Goal: Check status: Check status

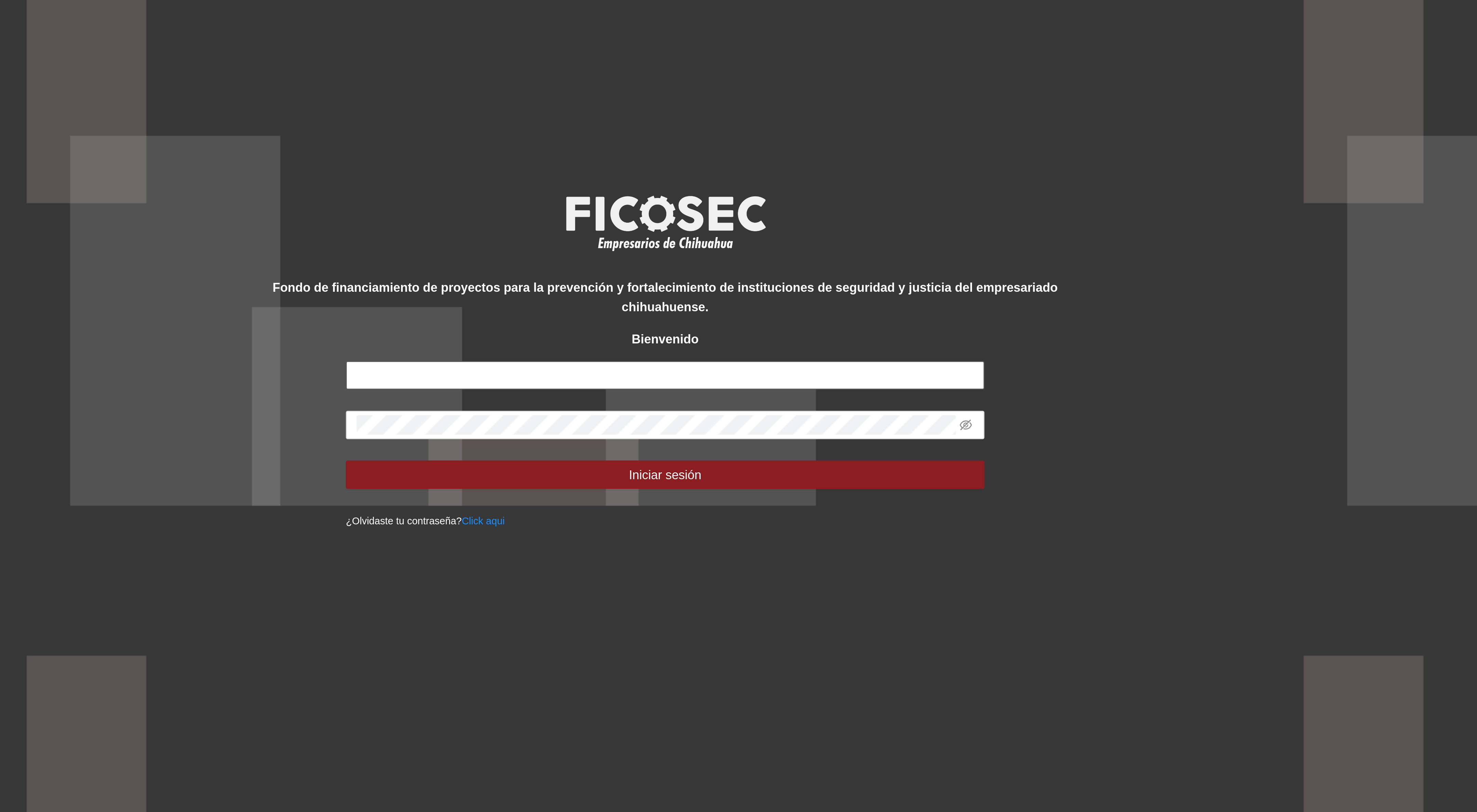
click at [673, 418] on input "text" at bounding box center [738, 416] width 246 height 11
type input "**********"
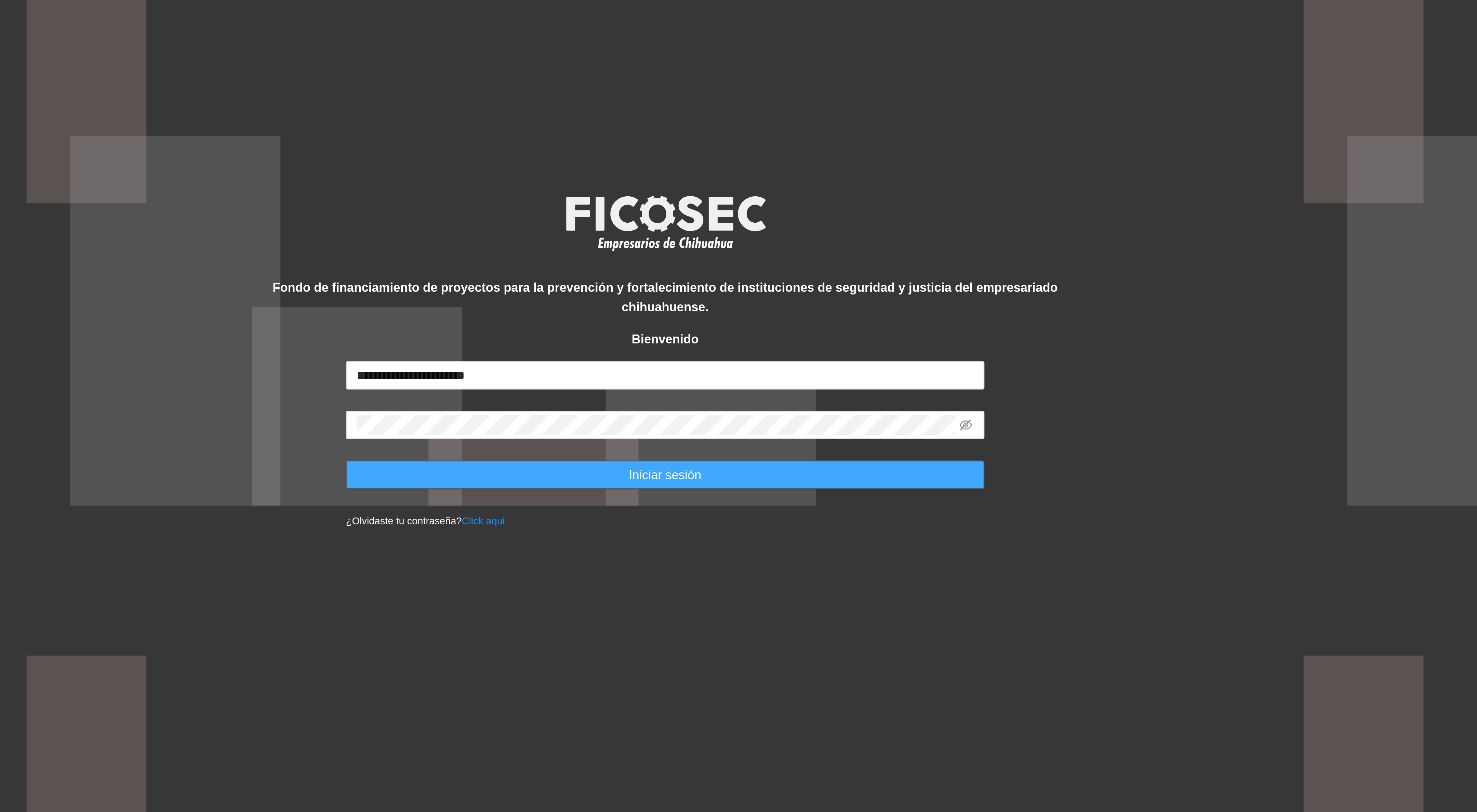
click at [746, 455] on span "Iniciar sesión" at bounding box center [738, 454] width 28 height 7
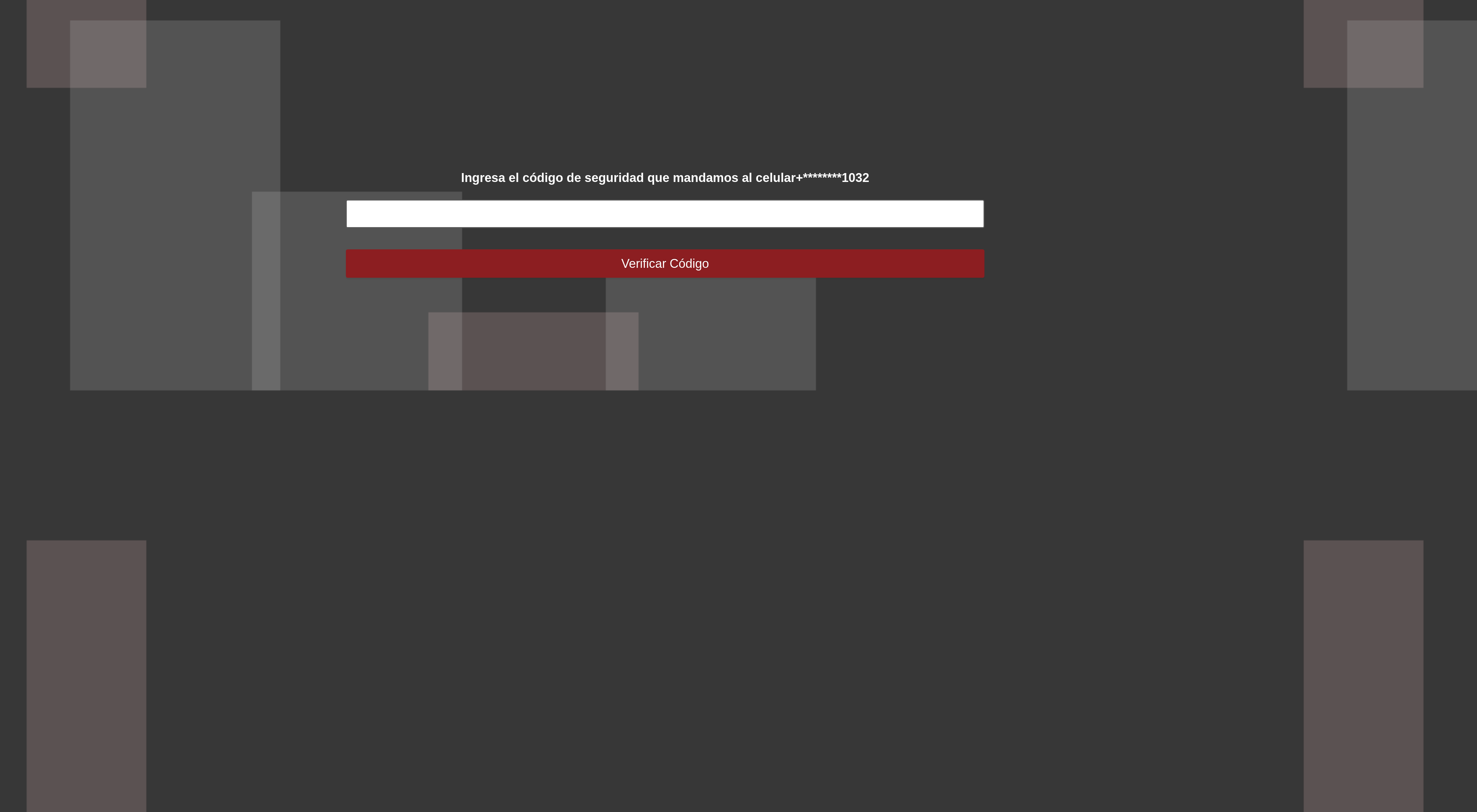
click at [751, 399] on input "text" at bounding box center [738, 398] width 246 height 11
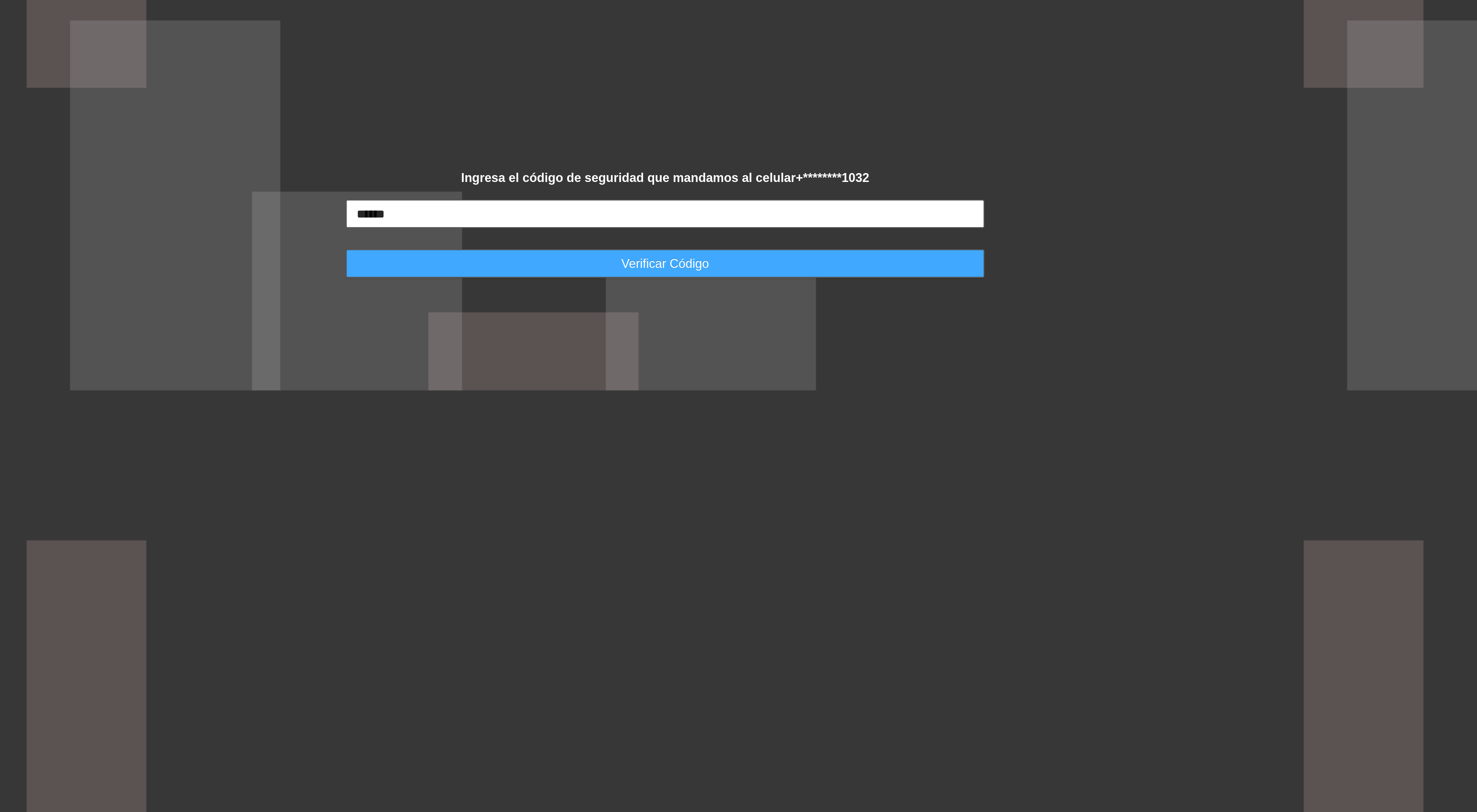
type input "******"
click at [756, 415] on button "Verificar Código" at bounding box center [738, 417] width 246 height 11
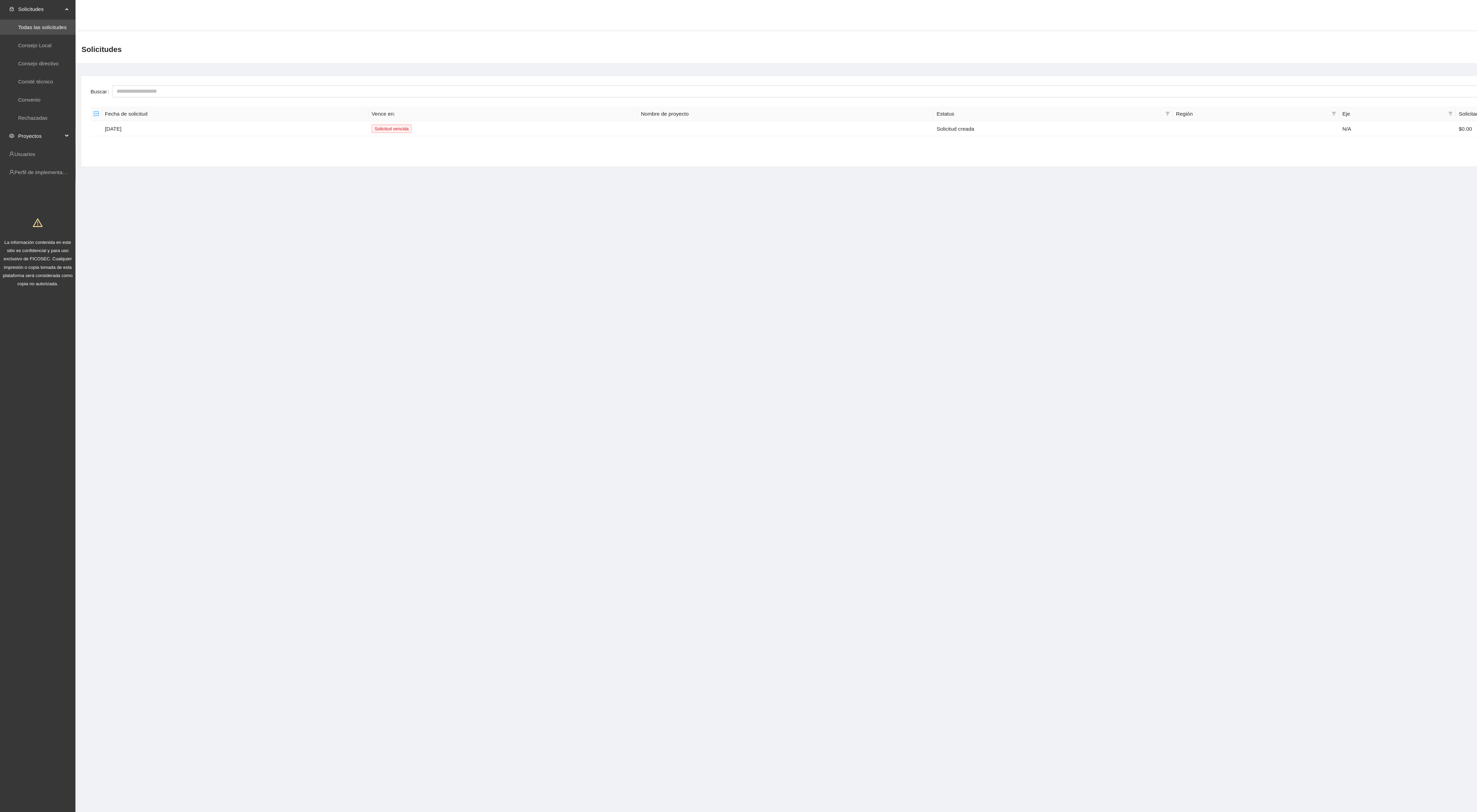
click at [32, 119] on span "Proyectos" at bounding box center [36, 123] width 40 height 14
click at [32, 137] on link "Activos" at bounding box center [24, 139] width 16 height 5
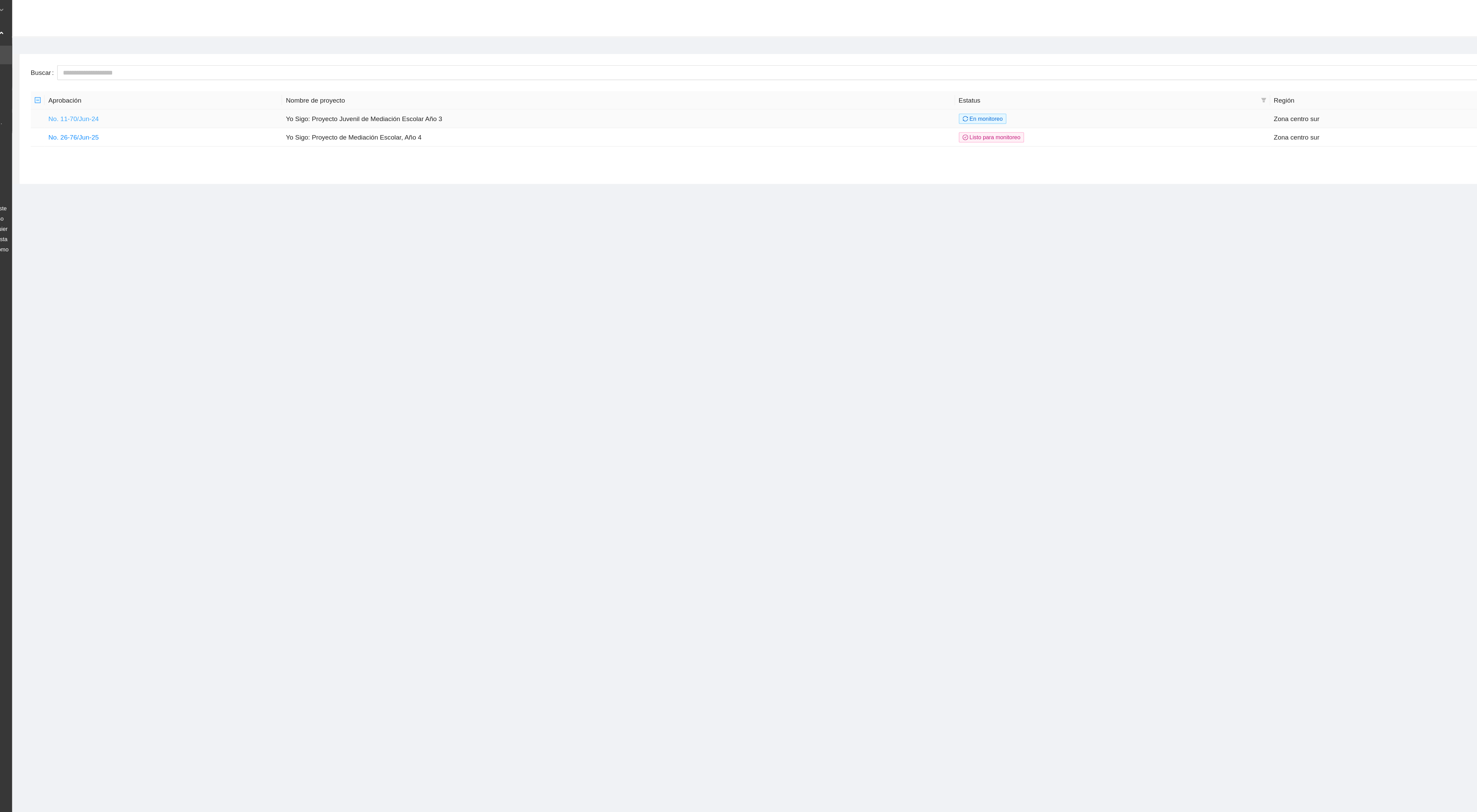
click at [104, 88] on link "No. 11-70/Jun-24" at bounding box center [114, 88] width 37 height 5
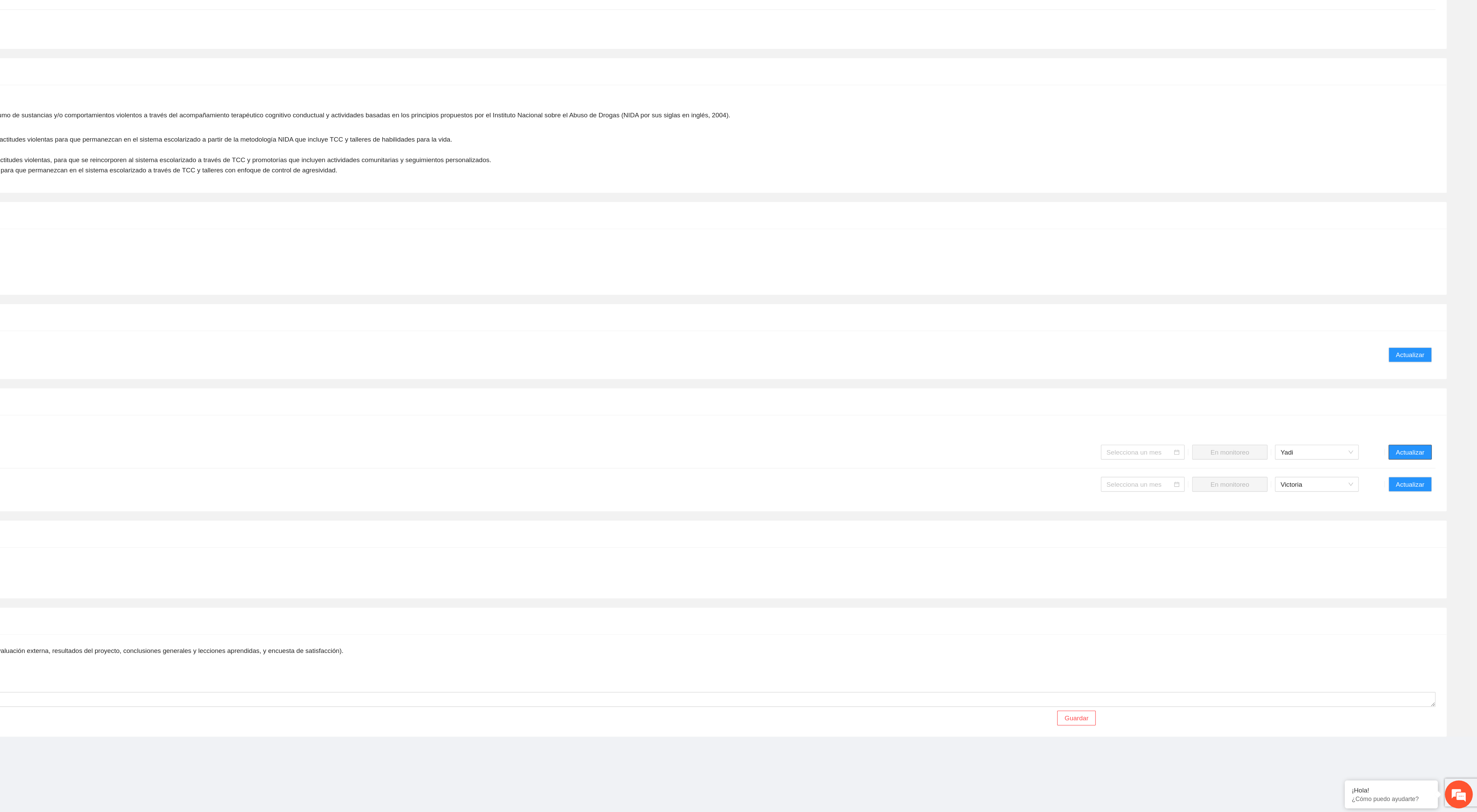
click at [1428, 547] on span "Actualizar" at bounding box center [1428, 547] width 21 height 7
click at [1425, 574] on span "Actualizar" at bounding box center [1428, 570] width 21 height 7
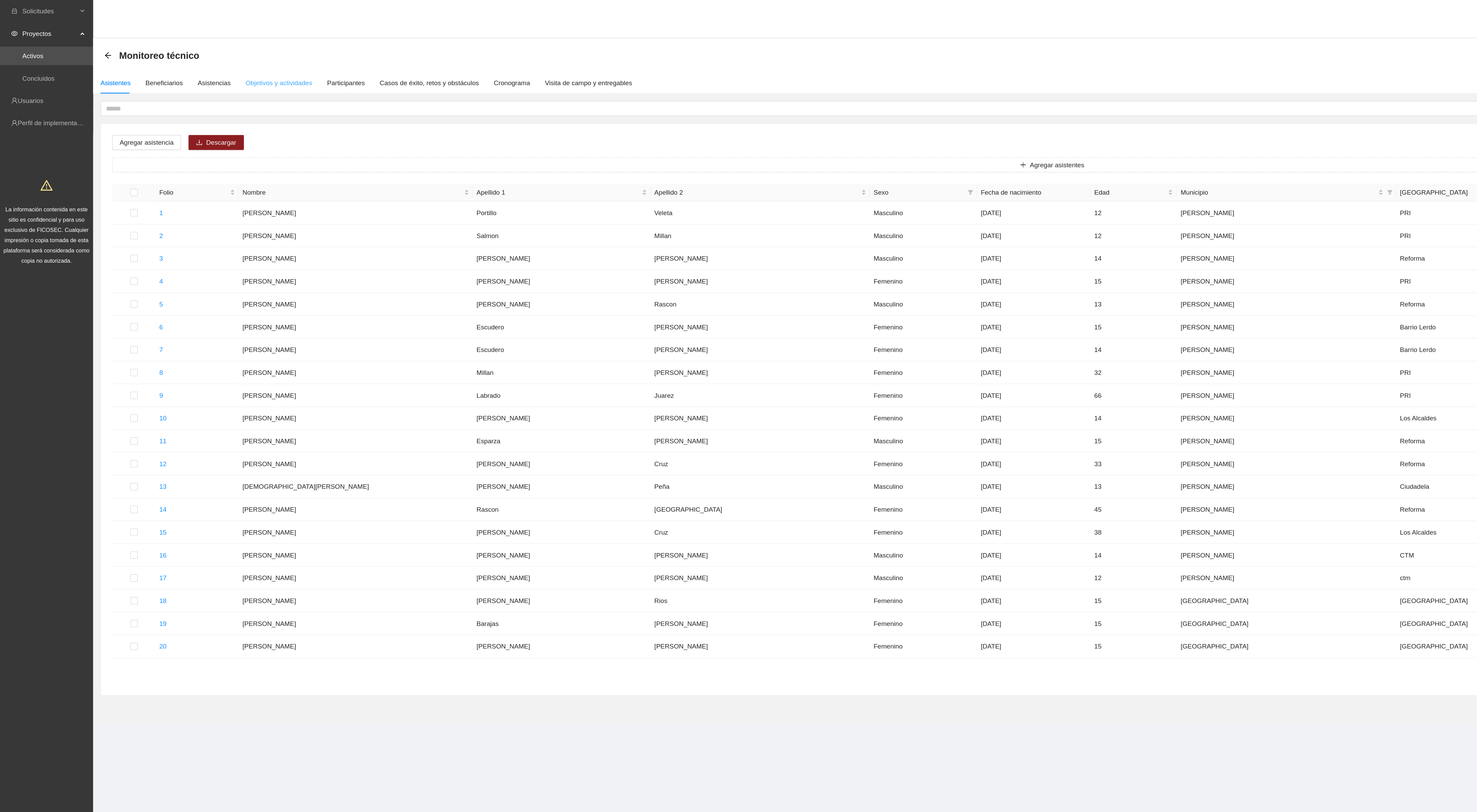
click at [196, 65] on div "Objetivos y actividades" at bounding box center [205, 61] width 49 height 16
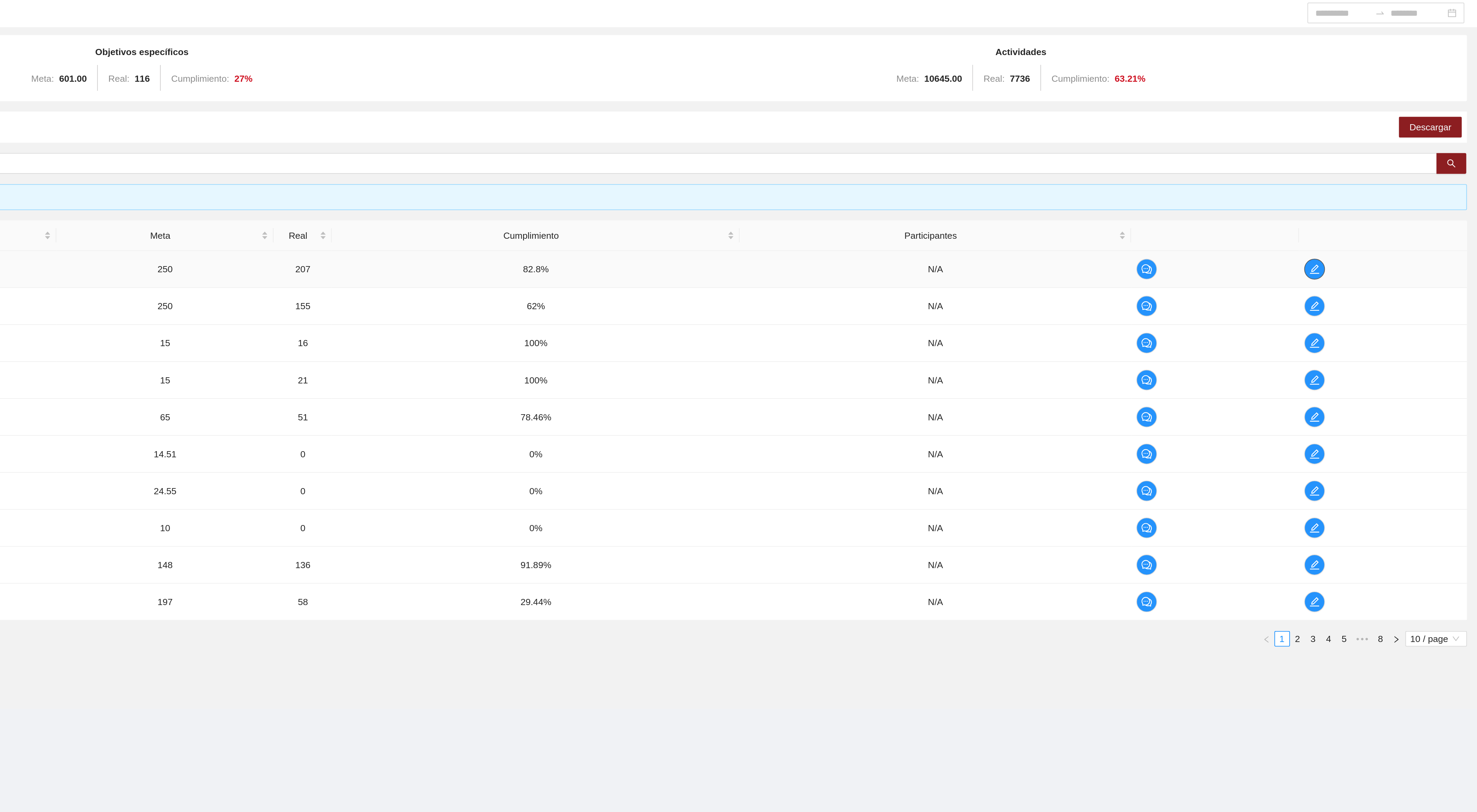
click at [1390, 198] on icon "edit" at bounding box center [1391, 196] width 5 height 5
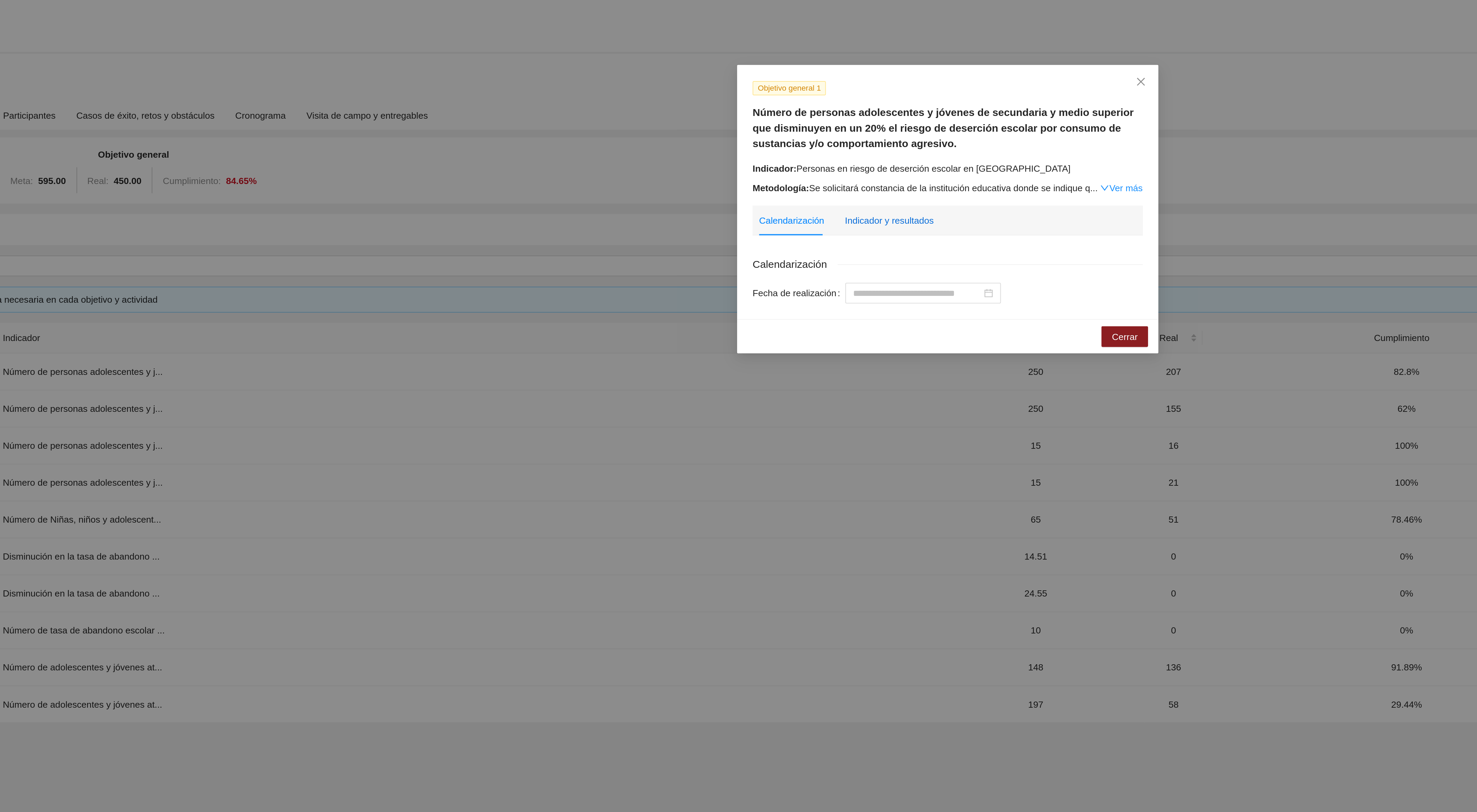
click at [706, 114] on div "Indicador y resultados" at bounding box center [707, 116] width 47 height 7
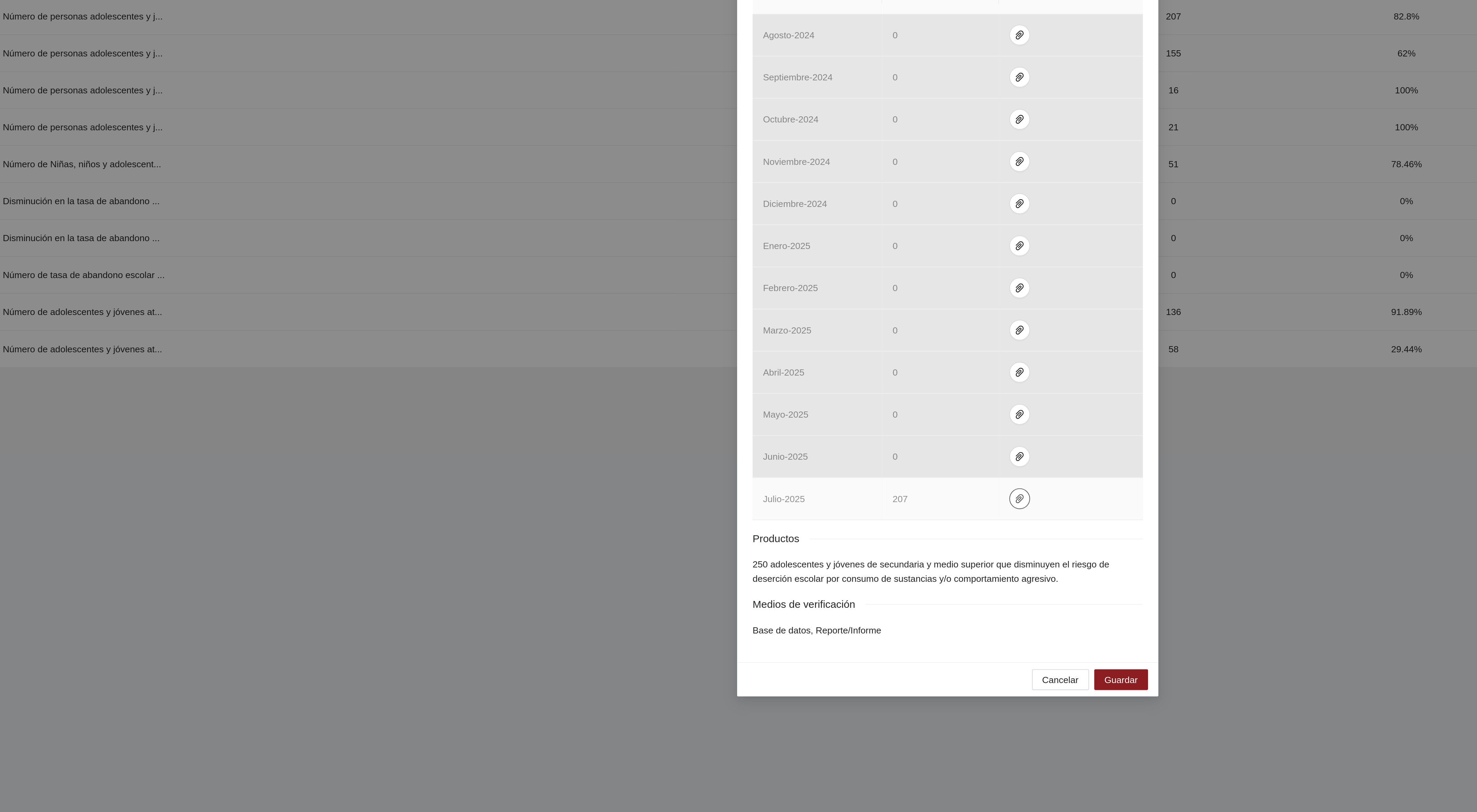
click at [774, 453] on icon "paper-clip" at bounding box center [776, 450] width 5 height 5
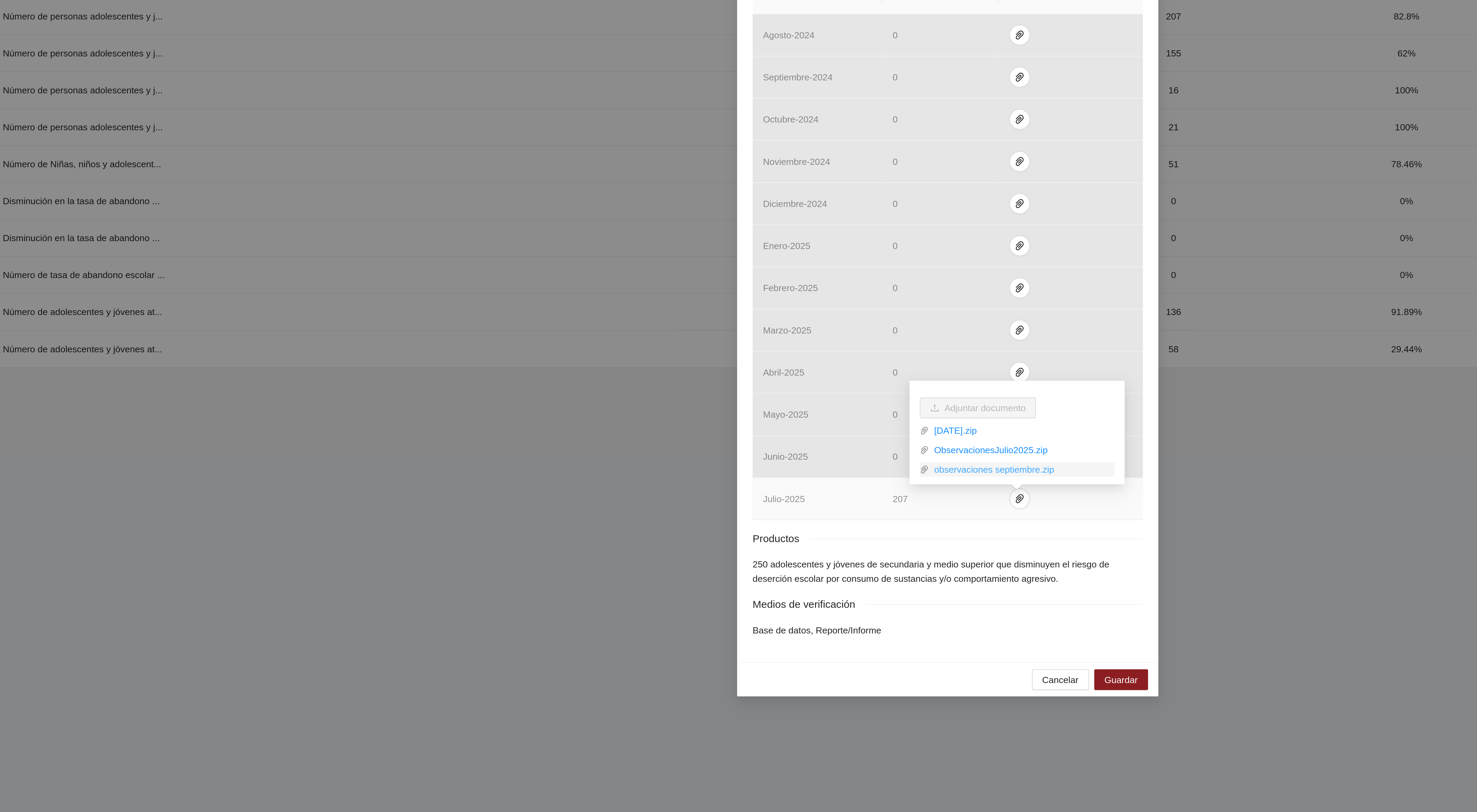
click at [749, 433] on link "observaciones septiembre.zip" at bounding box center [778, 435] width 98 height 7
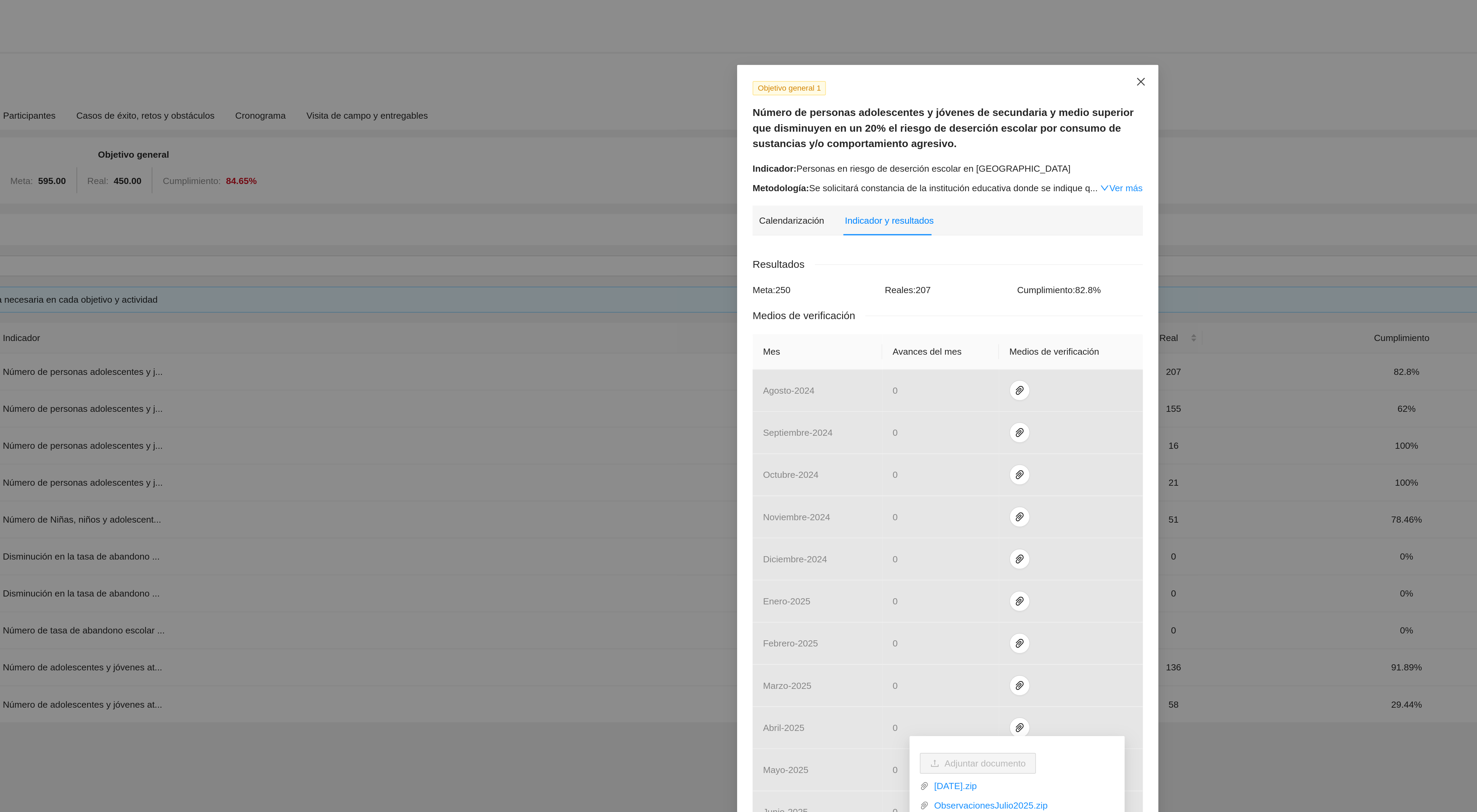
click at [842, 39] on span "Close" at bounding box center [840, 43] width 18 height 18
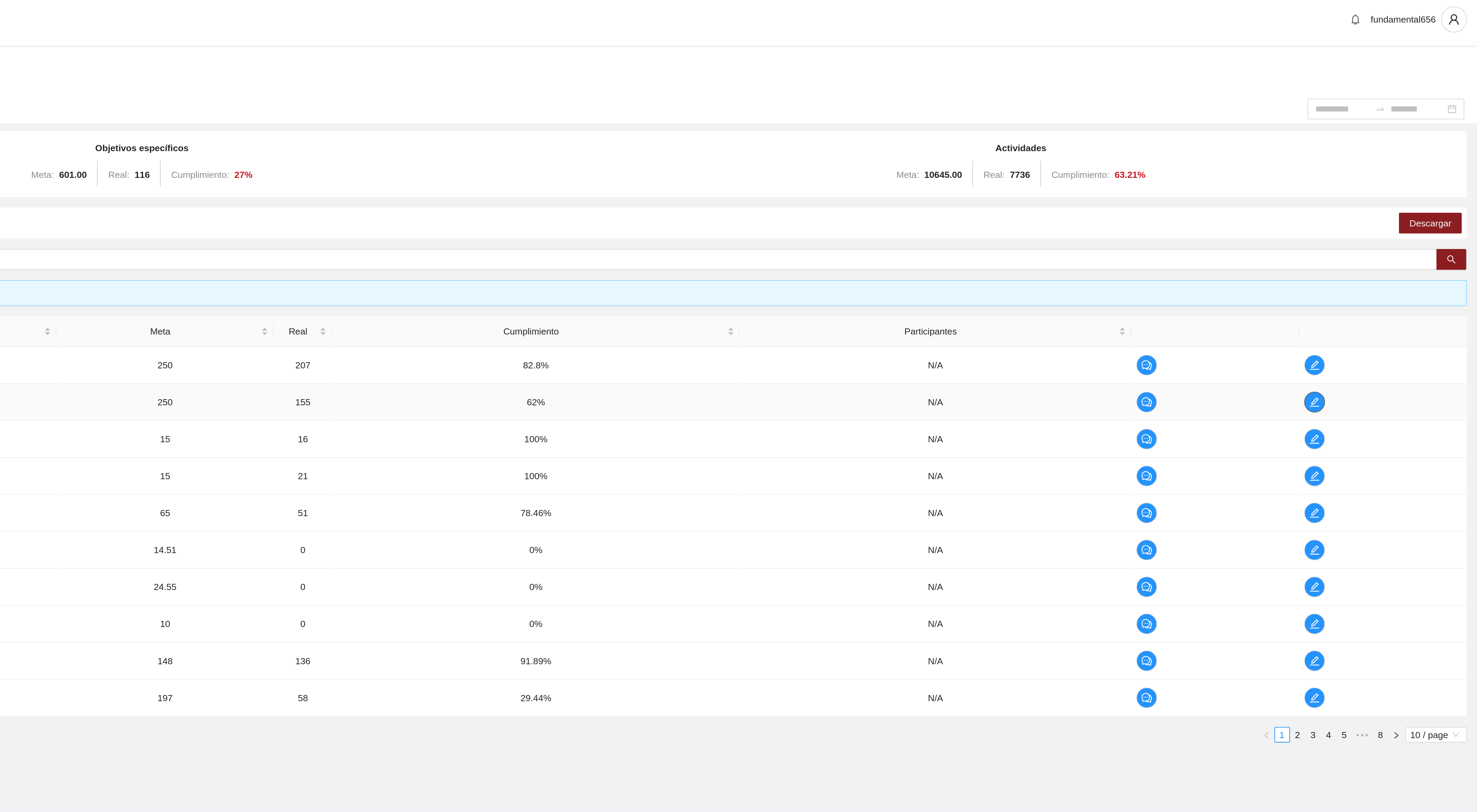
click at [1391, 218] on icon "edit" at bounding box center [1391, 215] width 5 height 5
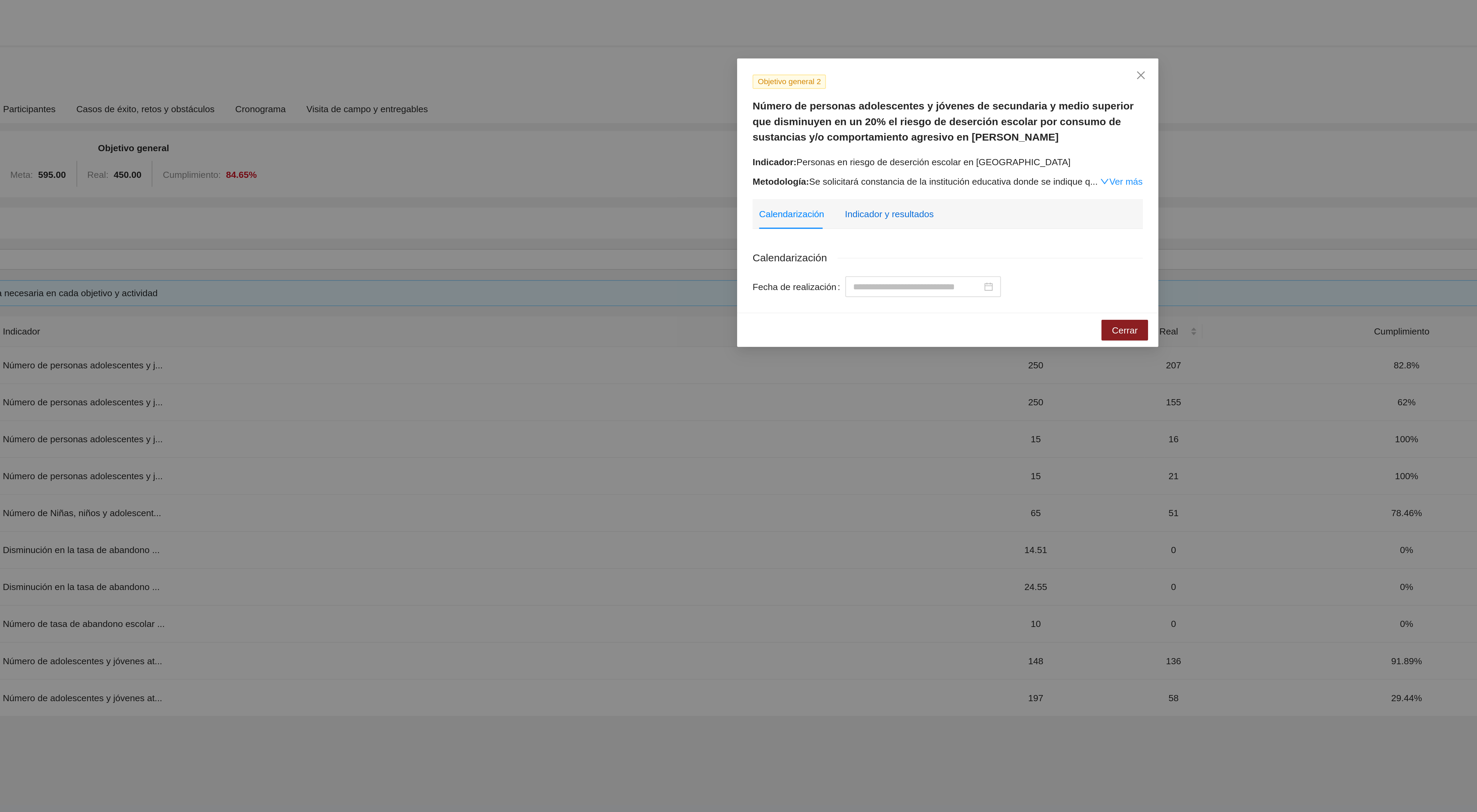
click at [702, 115] on div "Indicador y resultados" at bounding box center [707, 116] width 47 height 7
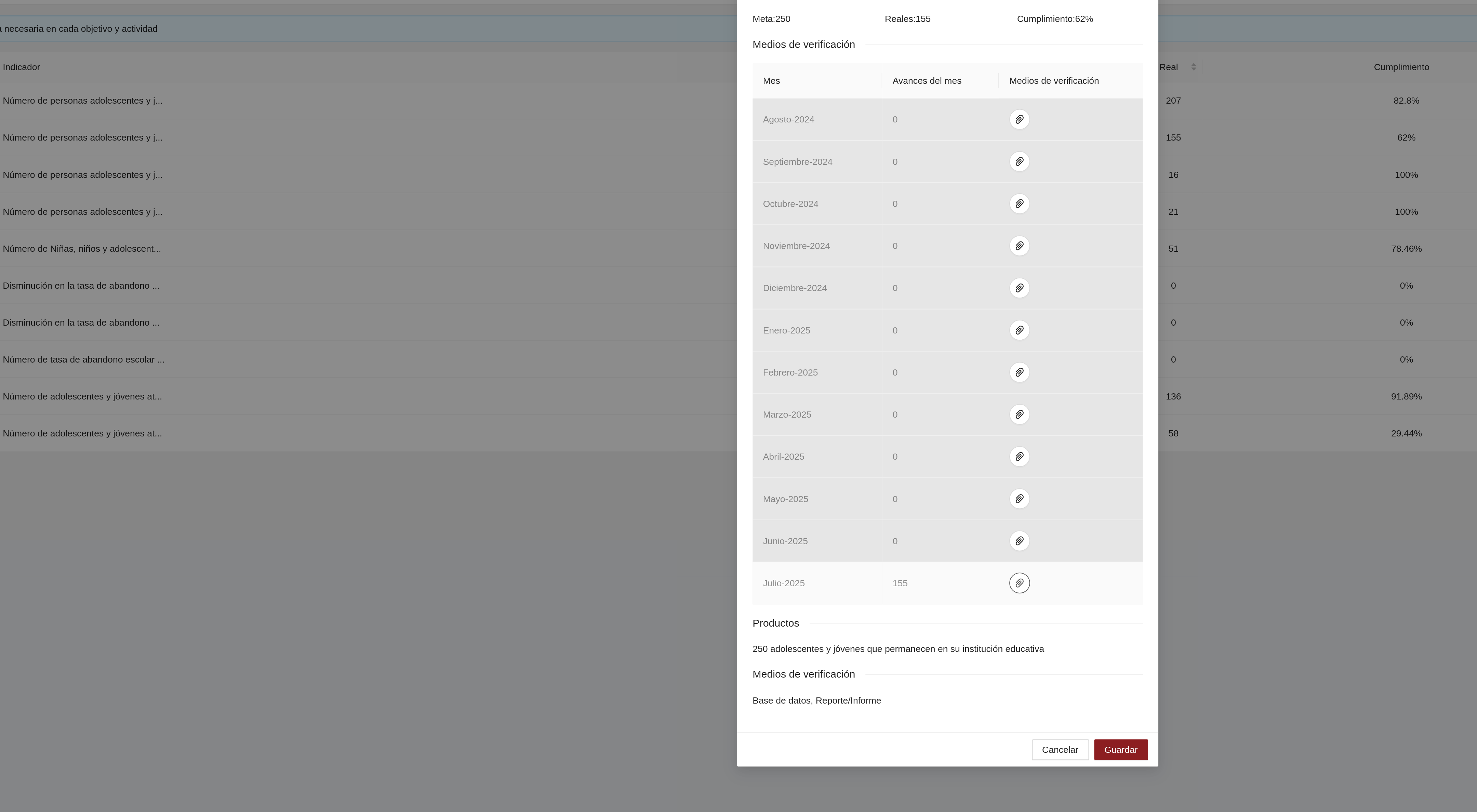
click at [779, 453] on span "paper-clip" at bounding box center [777, 450] width 10 height 5
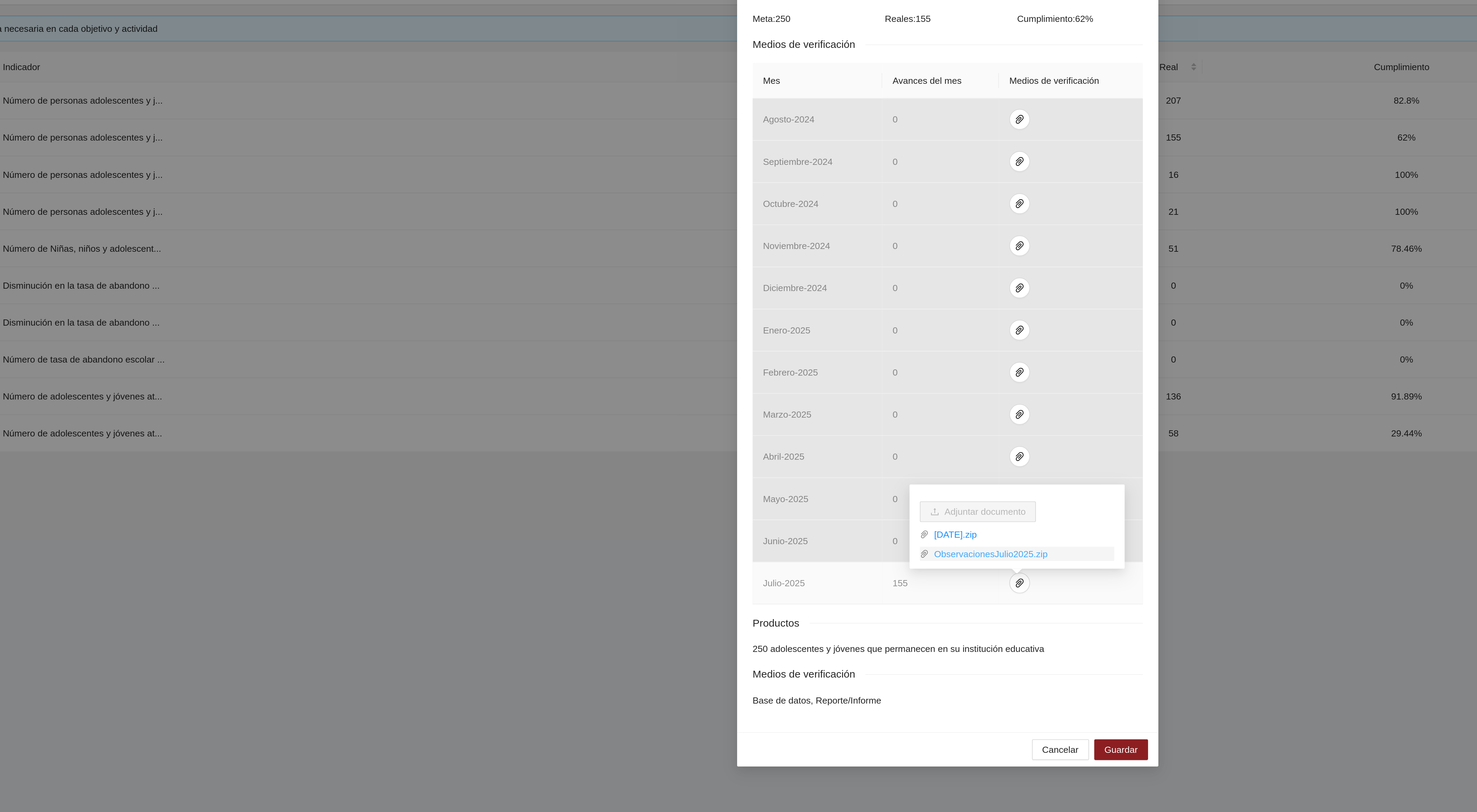
click at [766, 434] on link "ObservacionesJulio2025.zip" at bounding box center [778, 435] width 98 height 7
click at [750, 424] on link "[DATE].zip" at bounding box center [778, 424] width 98 height 7
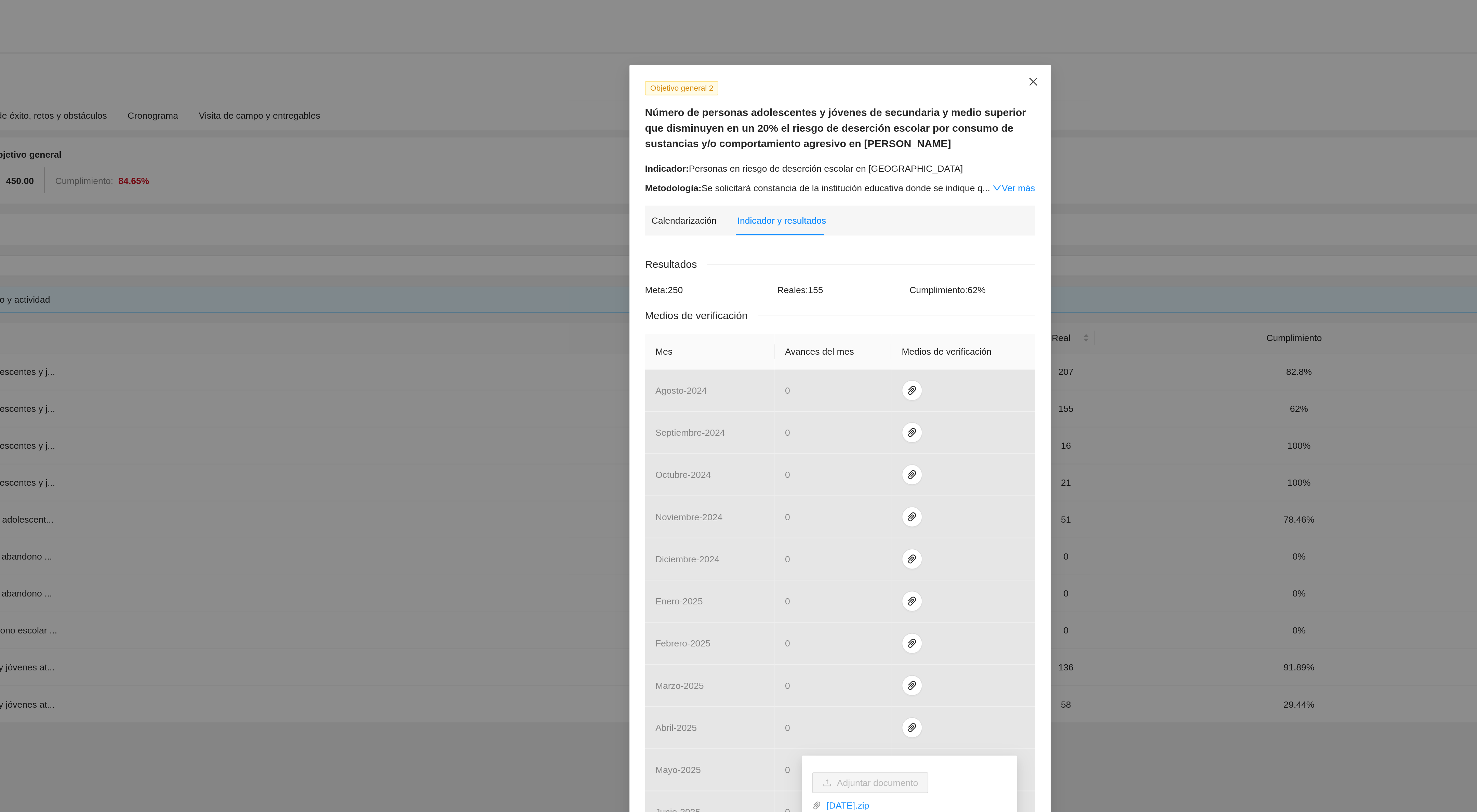
click at [841, 42] on icon "close" at bounding box center [840, 43] width 5 height 5
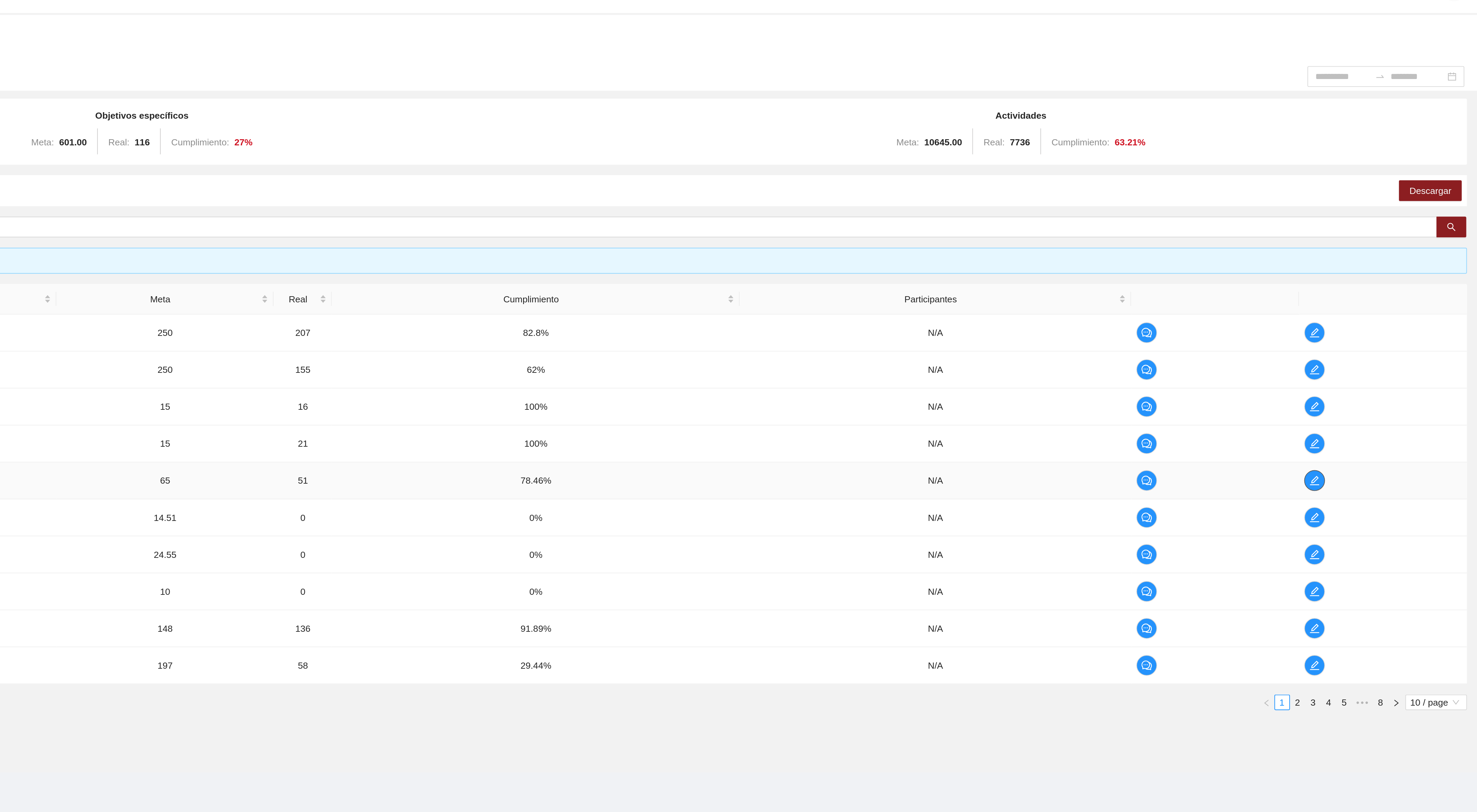
click at [1394, 276] on icon "edit" at bounding box center [1391, 273] width 5 height 5
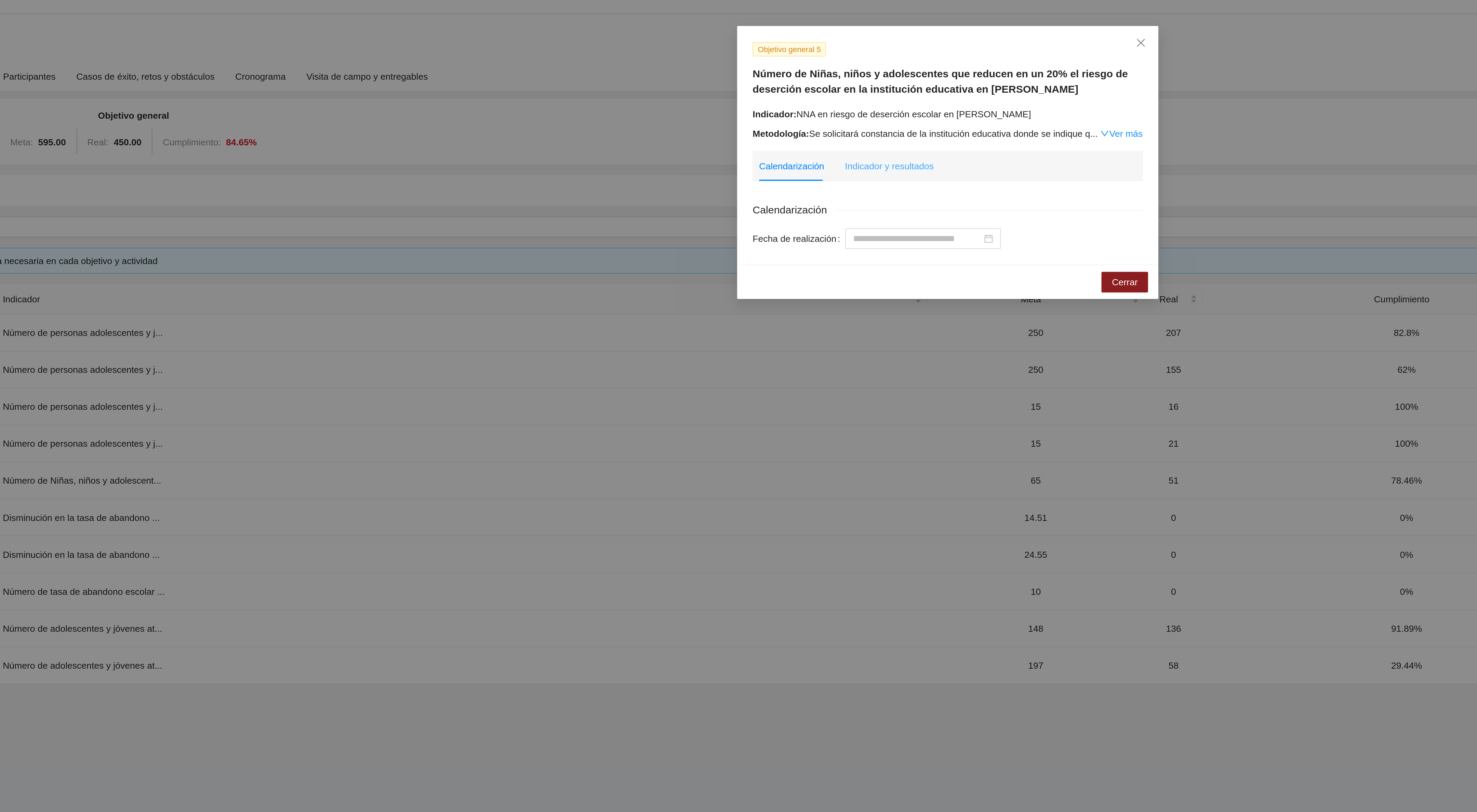
click at [695, 112] on div "Indicador y resultados" at bounding box center [707, 108] width 47 height 16
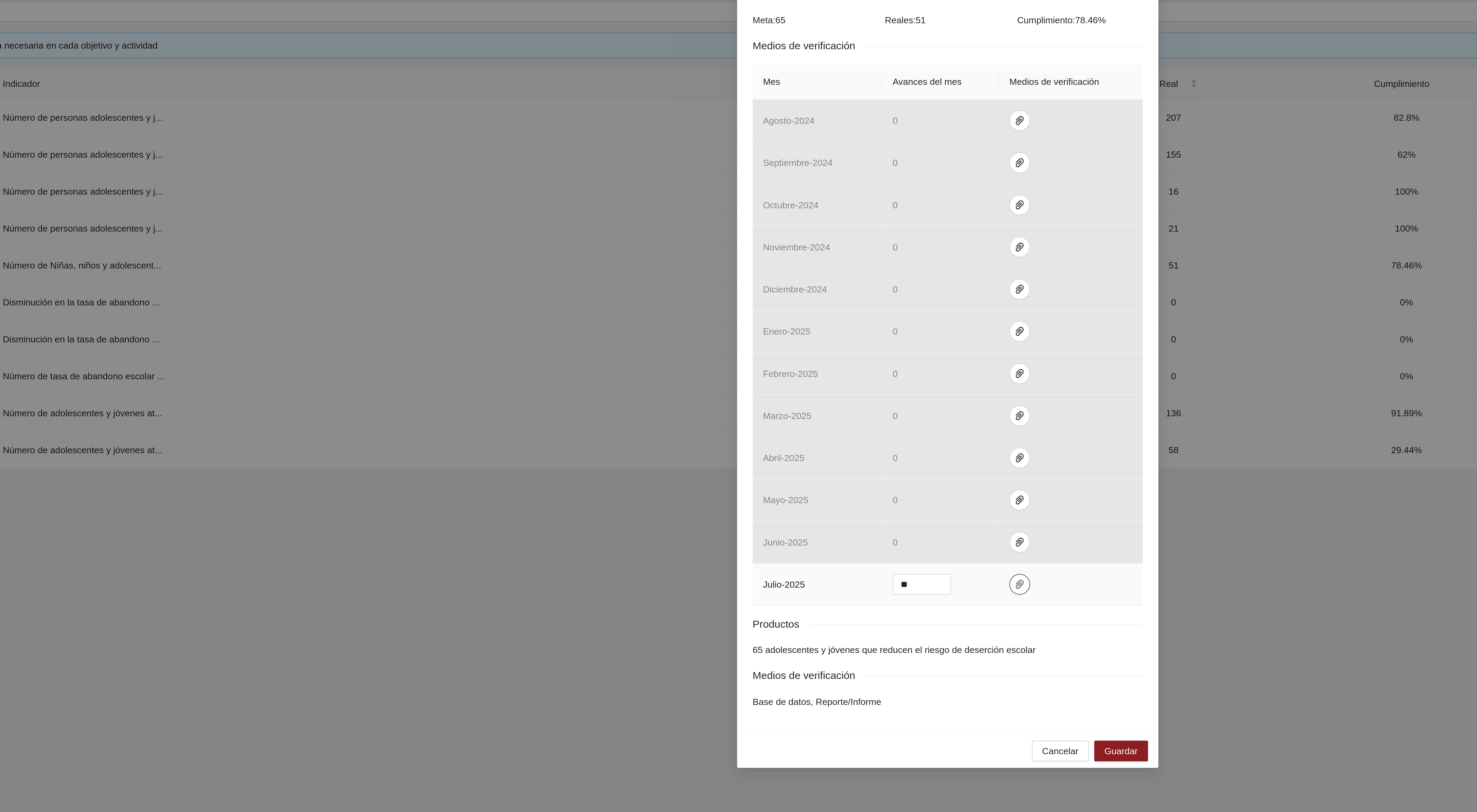
click at [775, 445] on icon "paper-clip" at bounding box center [776, 442] width 4 height 5
click at [773, 424] on link "ObservacionesJulio2025.zip" at bounding box center [773, 427] width 89 height 7
click at [792, 429] on link "ObservacionesJulio2025.zip" at bounding box center [773, 427] width 89 height 7
click at [750, 428] on link "ObservacionesJulio2025.zip" at bounding box center [773, 427] width 89 height 7
click at [742, 418] on link "[DATE].zip" at bounding box center [773, 416] width 89 height 7
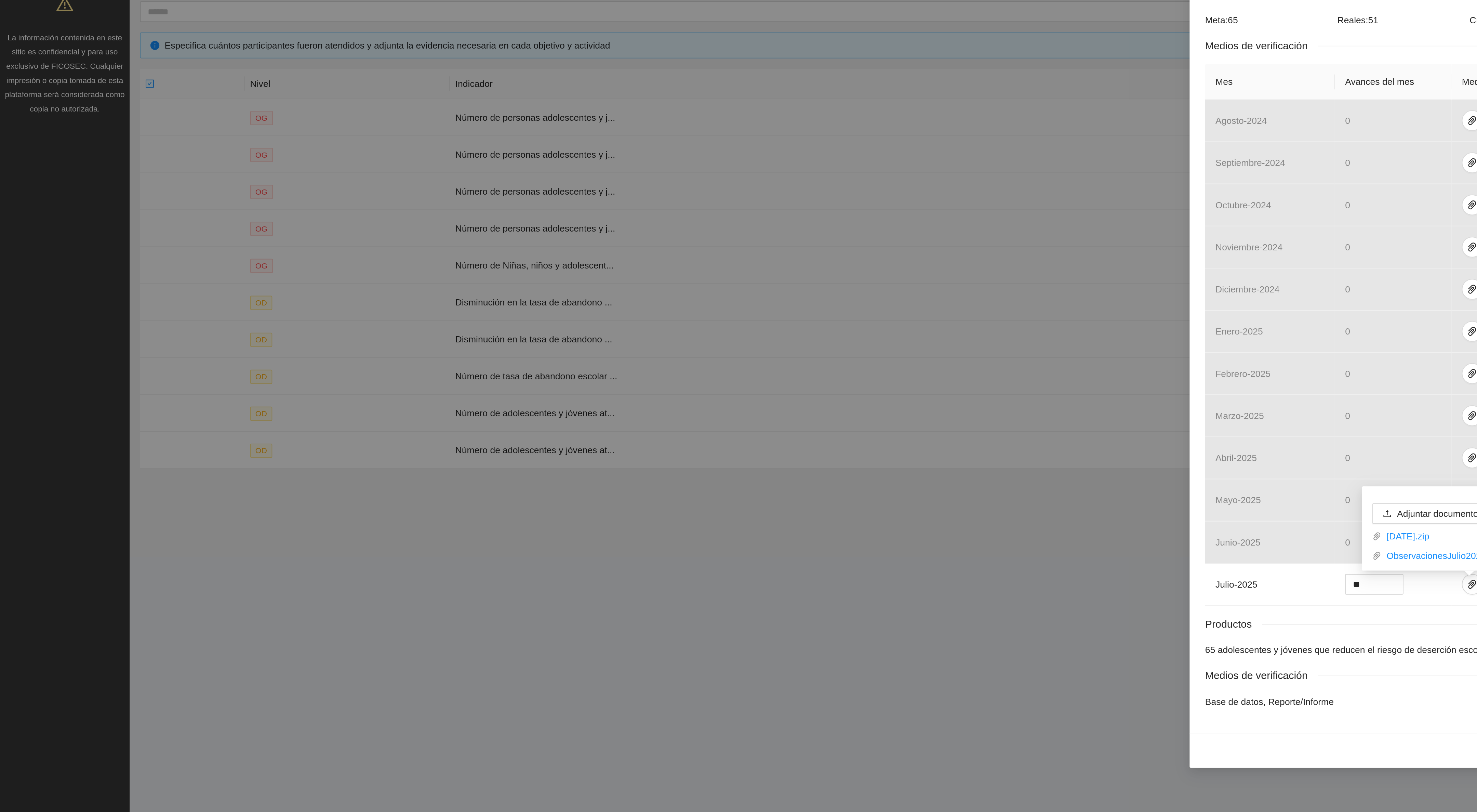
click at [219, 400] on div "Objetivo general 5 Número de Niñas, niños y adolescentes que reducen en un 20% …" at bounding box center [738, 406] width 1477 height 812
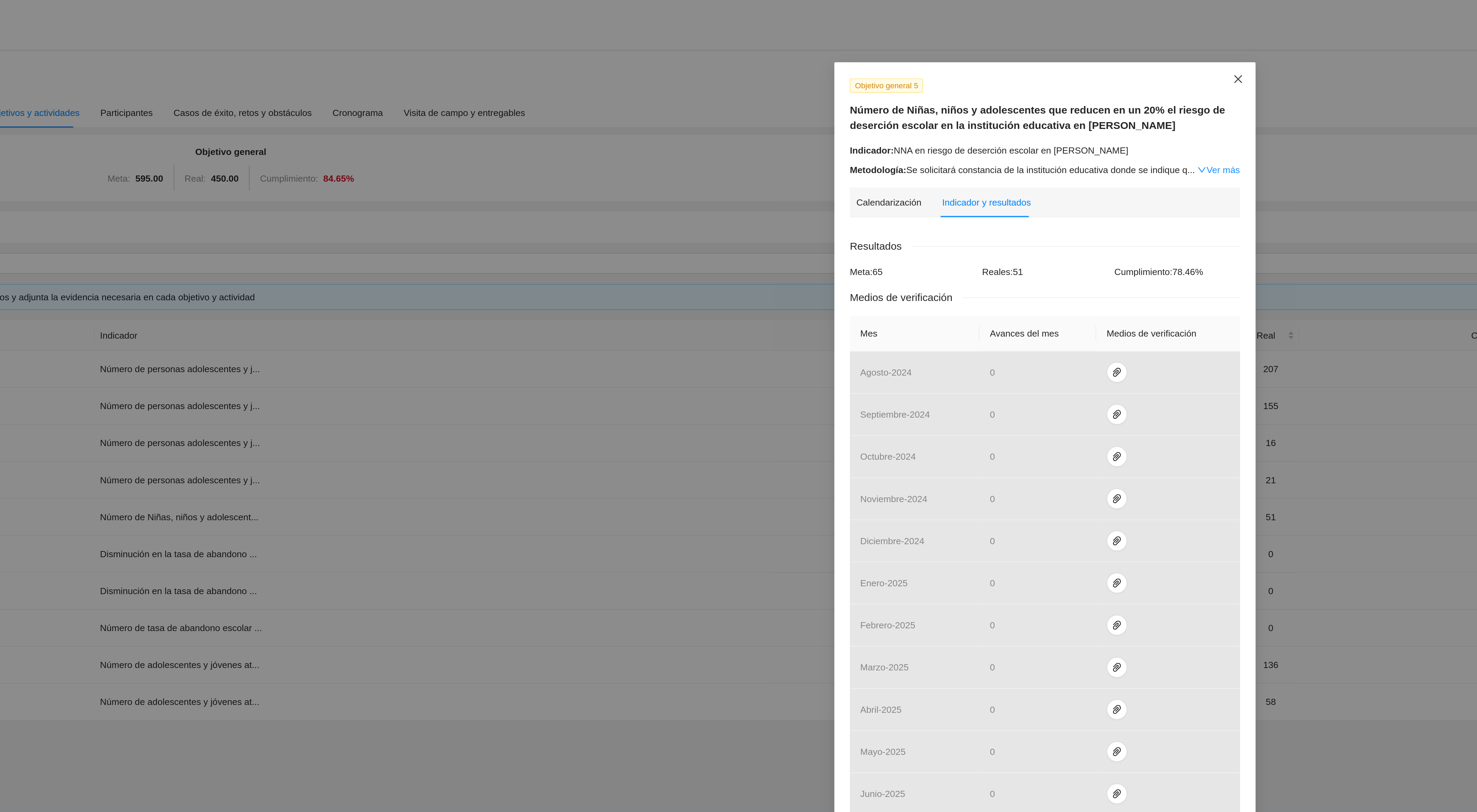
click at [836, 48] on span "Close" at bounding box center [840, 43] width 18 height 18
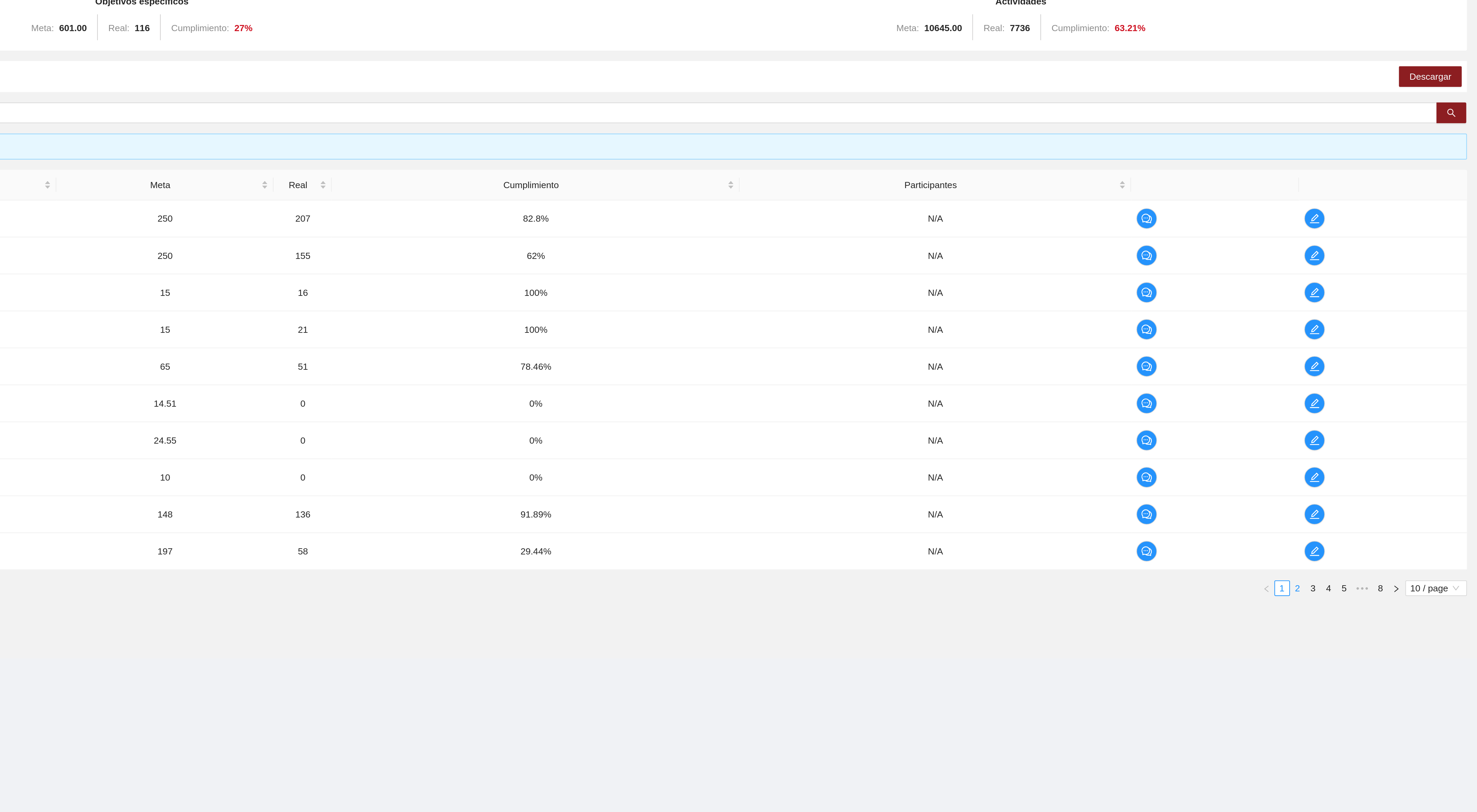
click at [1381, 394] on link "2" at bounding box center [1382, 390] width 7 height 7
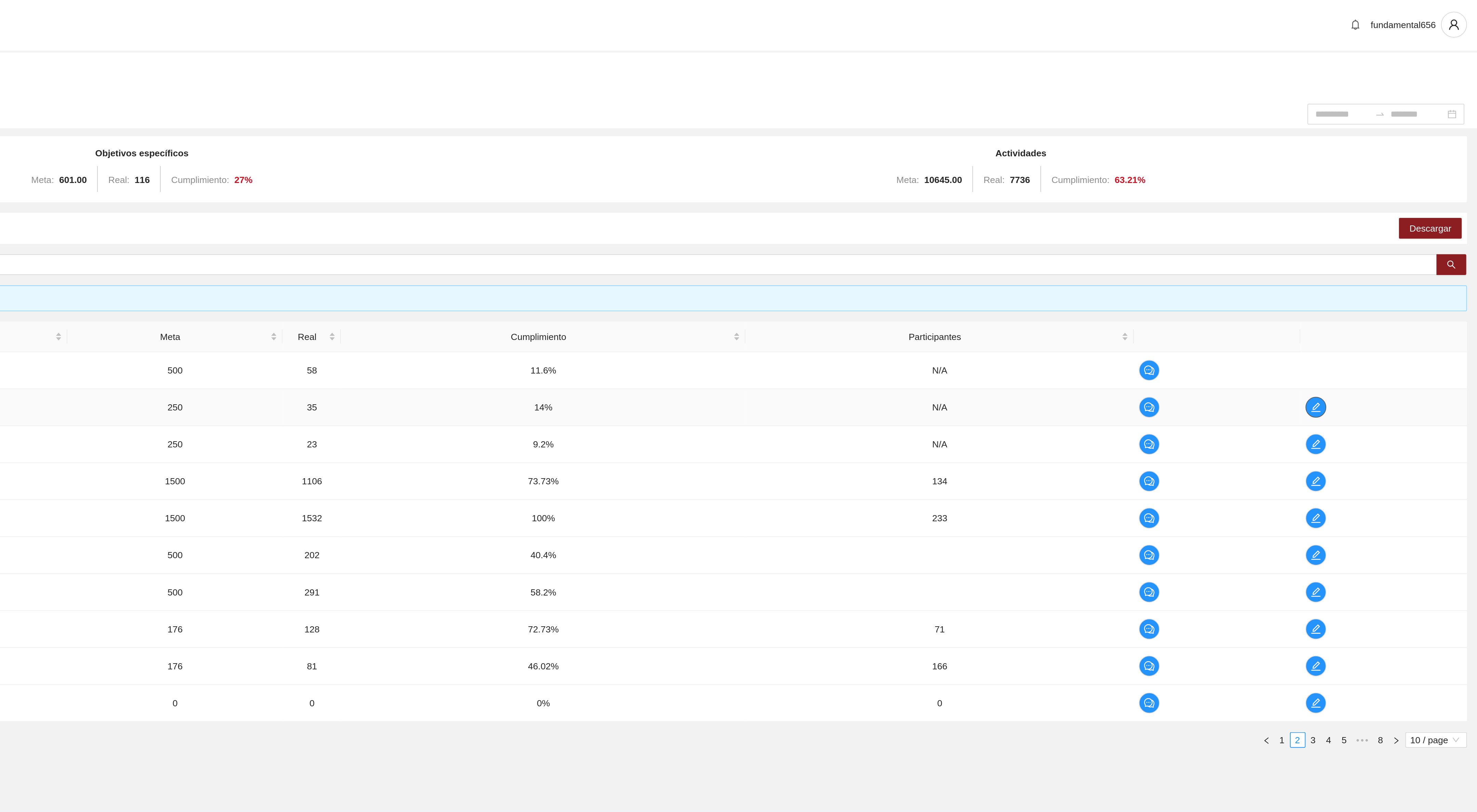
click at [1390, 216] on icon "edit" at bounding box center [1392, 215] width 5 height 5
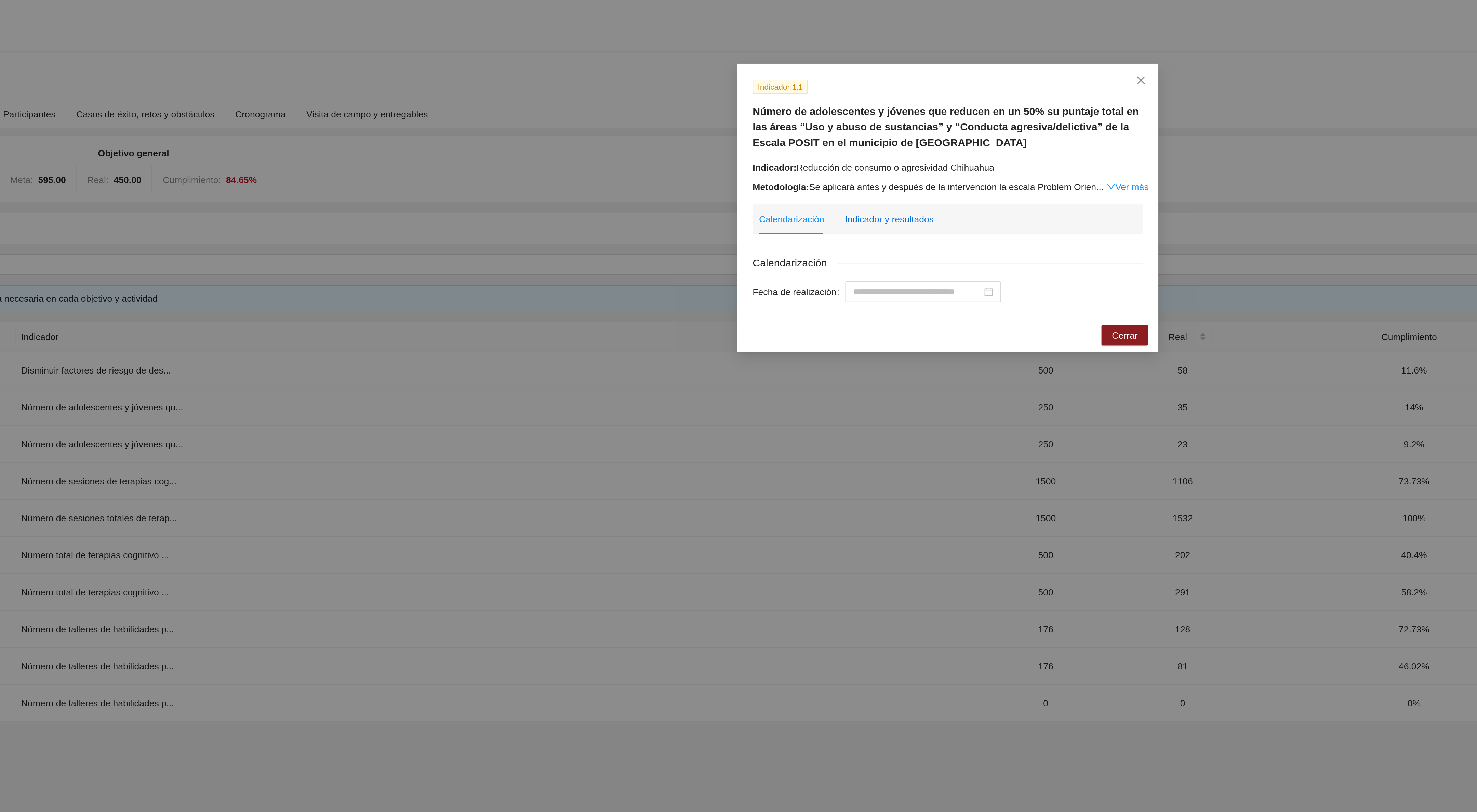
click at [721, 117] on div "Indicador y resultados" at bounding box center [707, 116] width 47 height 7
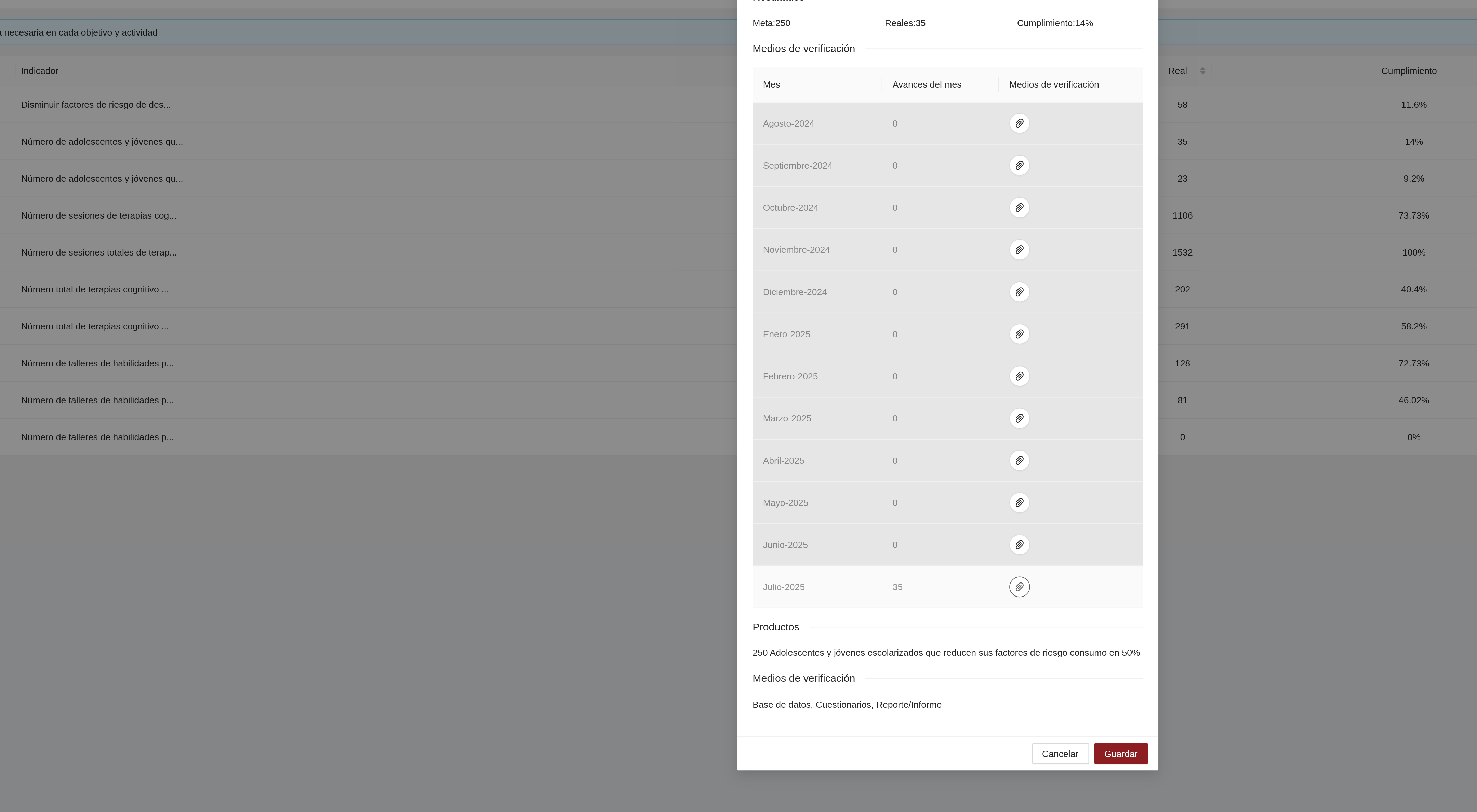
click at [775, 453] on icon "paper-clip" at bounding box center [776, 450] width 4 height 5
click at [762, 435] on link "ObservacionesJulio2025.zip" at bounding box center [778, 435] width 98 height 7
click at [743, 426] on link "[DATE].zip" at bounding box center [778, 424] width 98 height 7
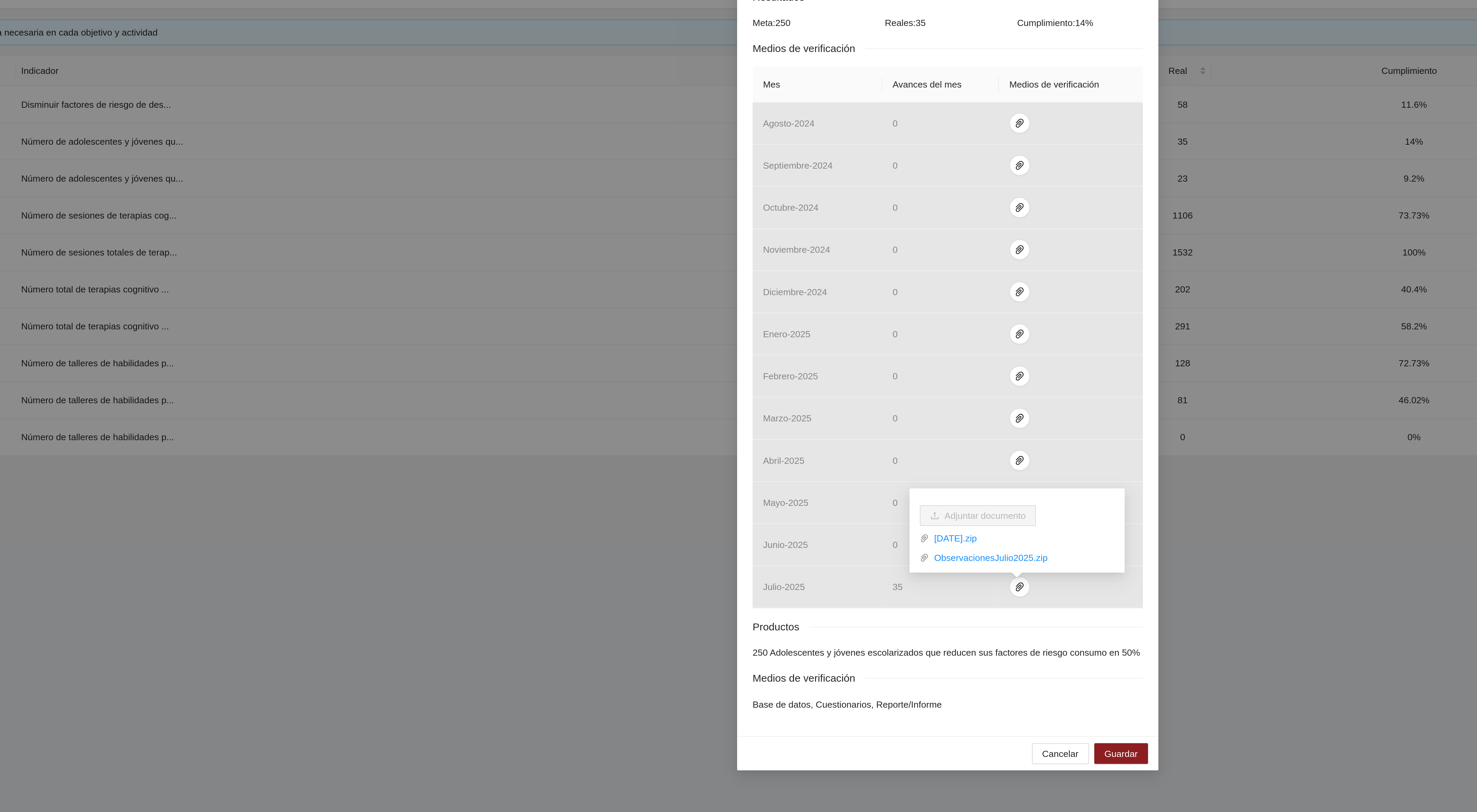
click at [872, 472] on div "Indicador 1.1 Número de adolescentes y jóvenes que reducen en un 50% su puntaje…" at bounding box center [738, 406] width 1477 height 812
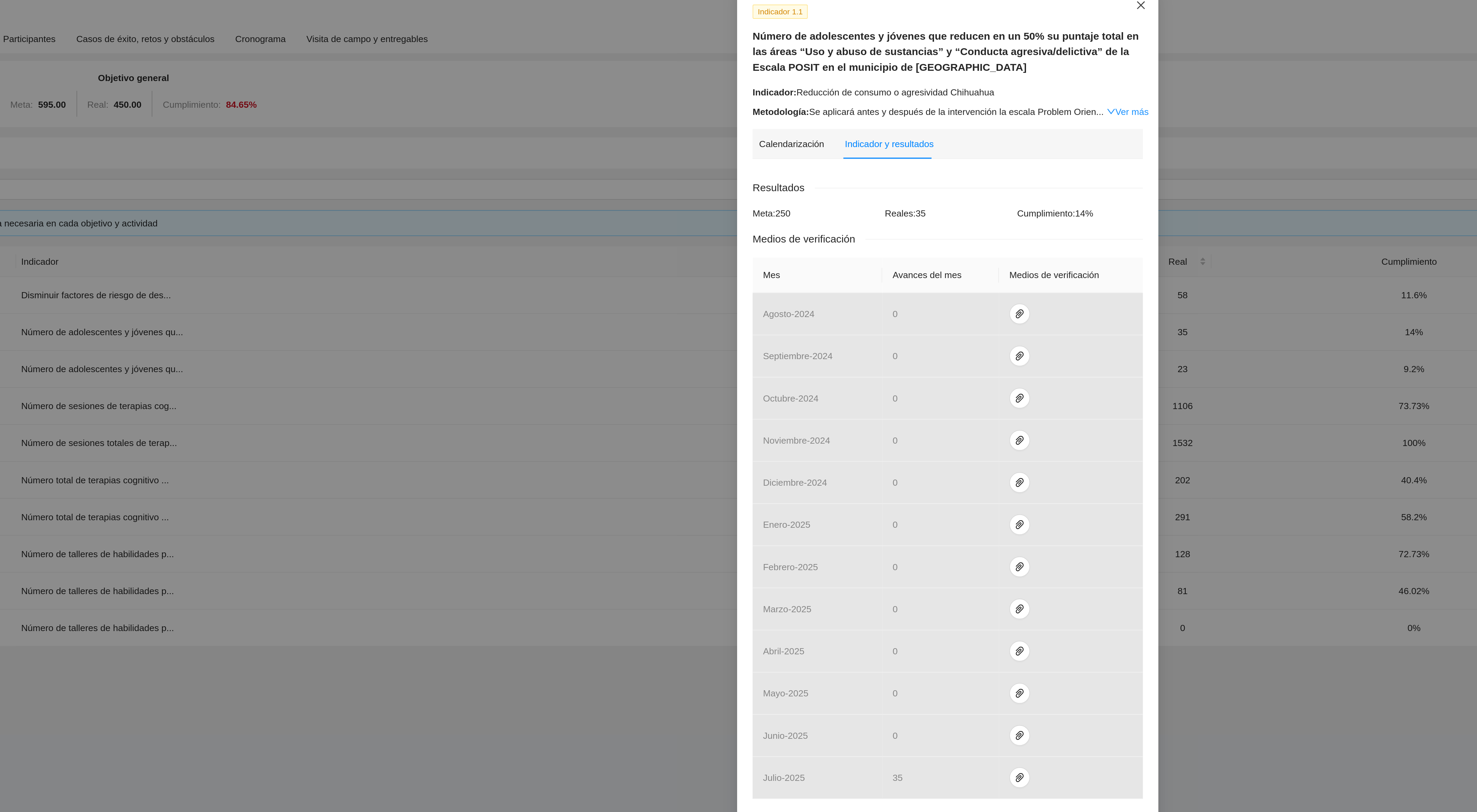
click at [837, 47] on span "Close" at bounding box center [840, 43] width 18 height 18
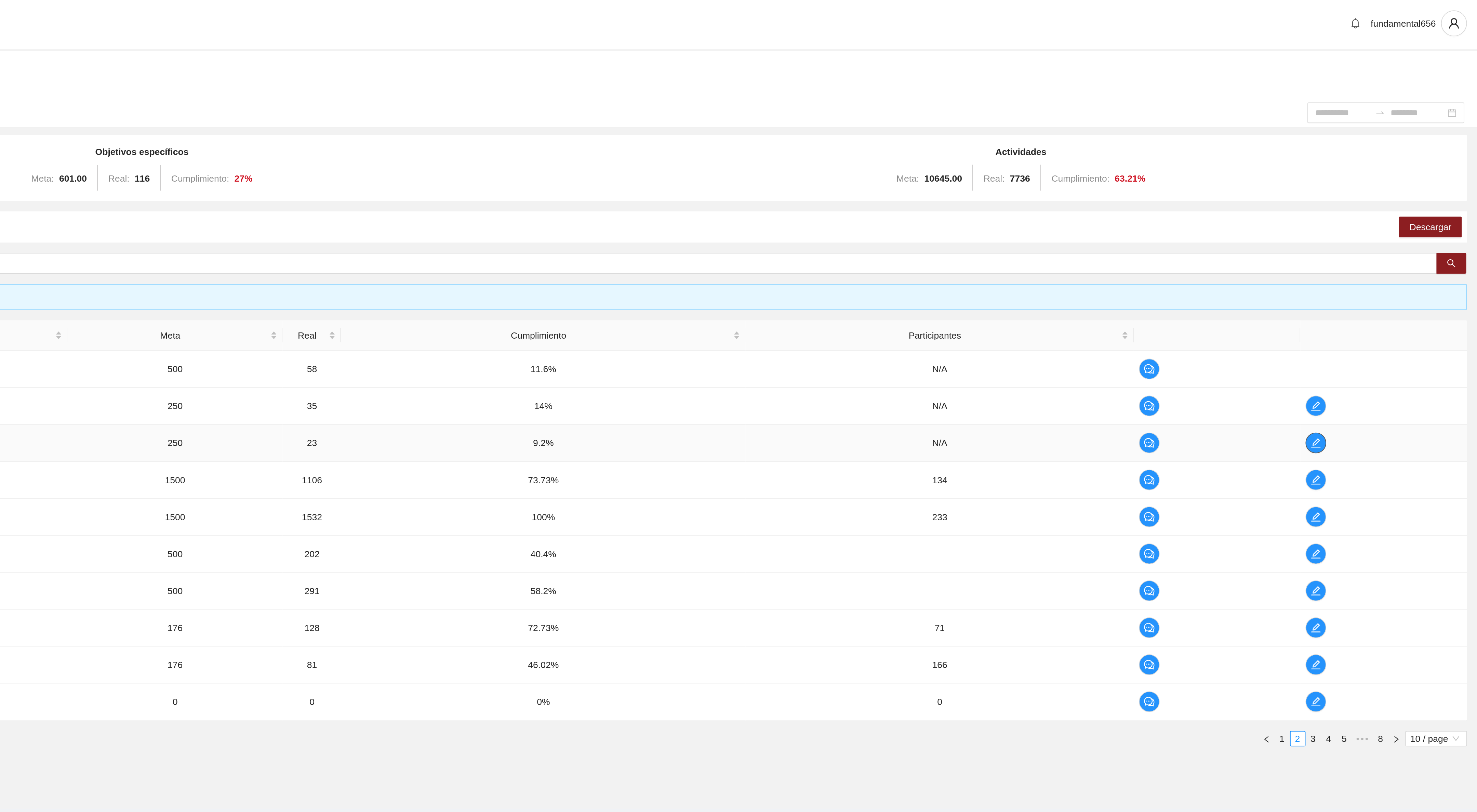
click at [1393, 237] on icon "edit" at bounding box center [1392, 235] width 5 height 5
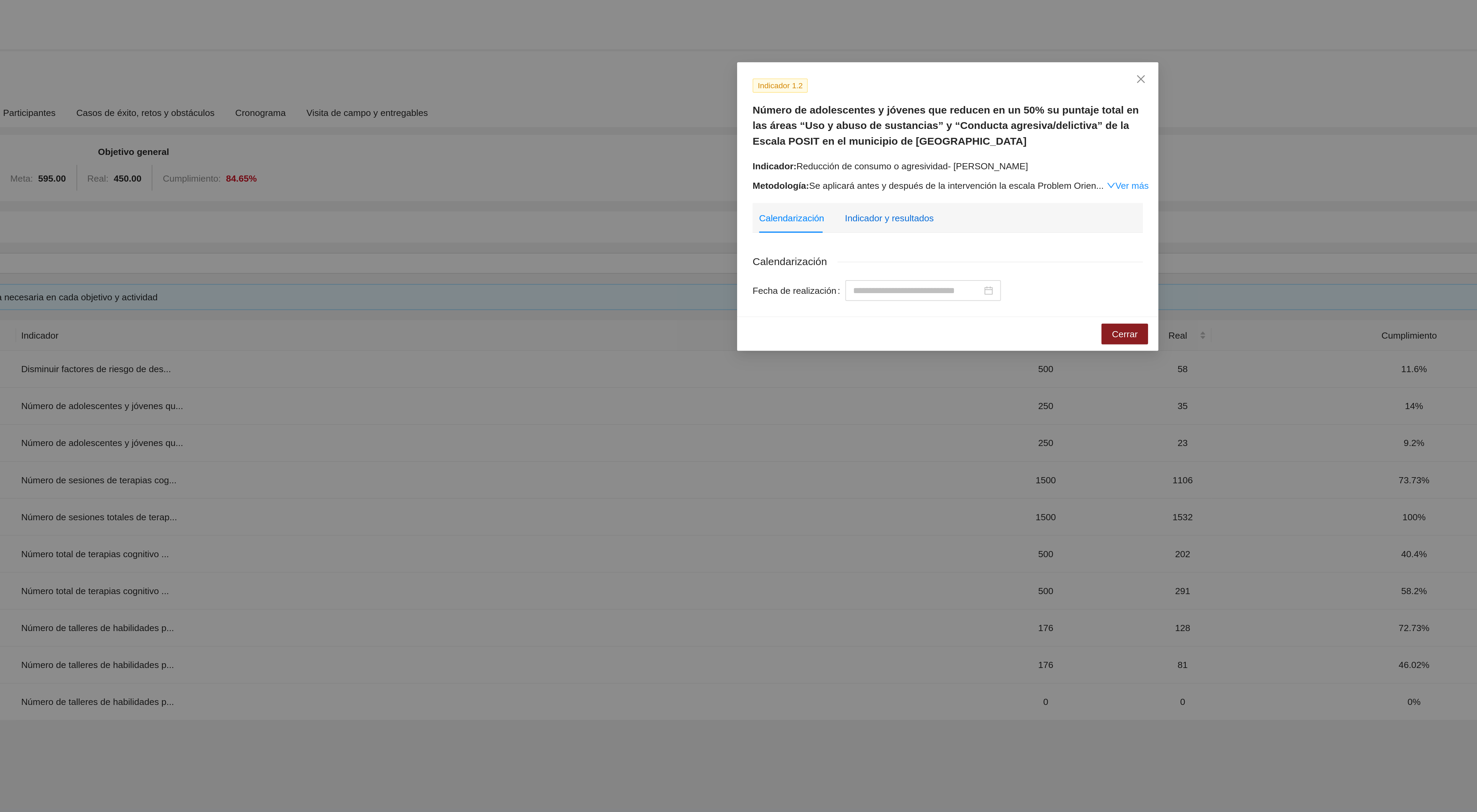
click at [693, 116] on div "Indicador y resultados" at bounding box center [707, 116] width 47 height 7
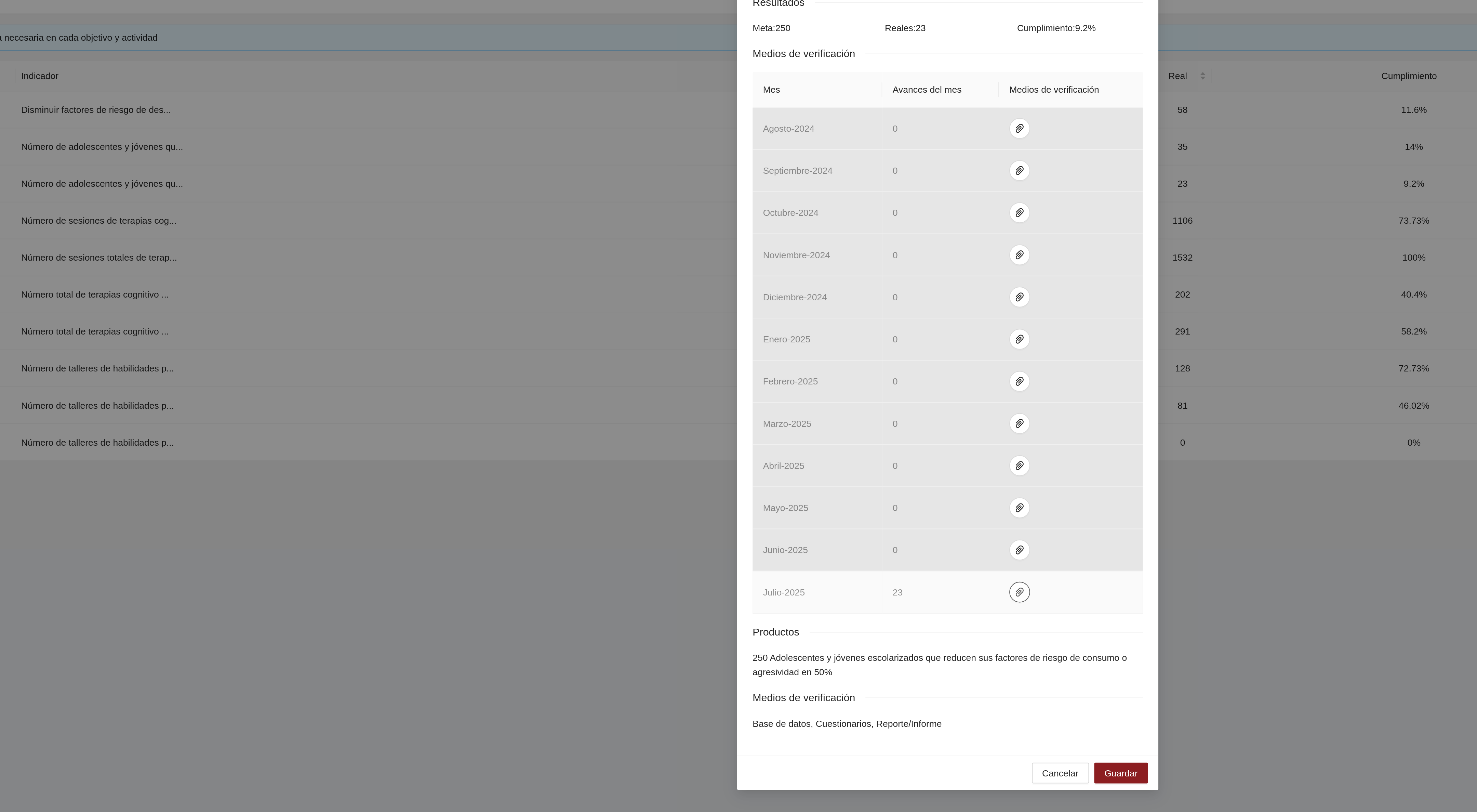
click at [777, 453] on icon "paper-clip" at bounding box center [776, 450] width 5 height 5
click at [755, 422] on link "[DATE].zip" at bounding box center [778, 424] width 98 height 7
click at [750, 438] on link "ObservacionesJulio2025.zip" at bounding box center [778, 435] width 98 height 7
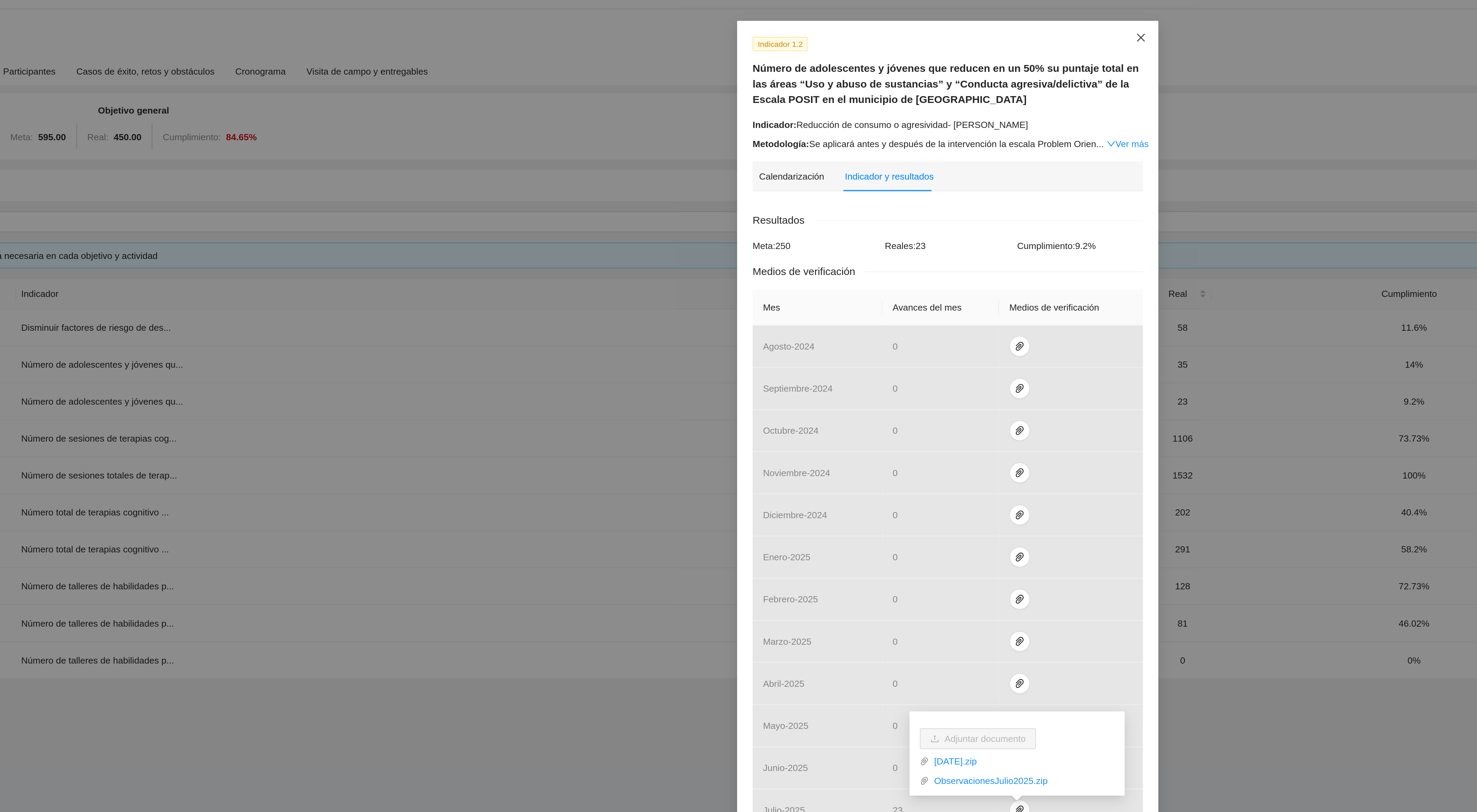
click at [839, 50] on span "Close" at bounding box center [840, 43] width 18 height 18
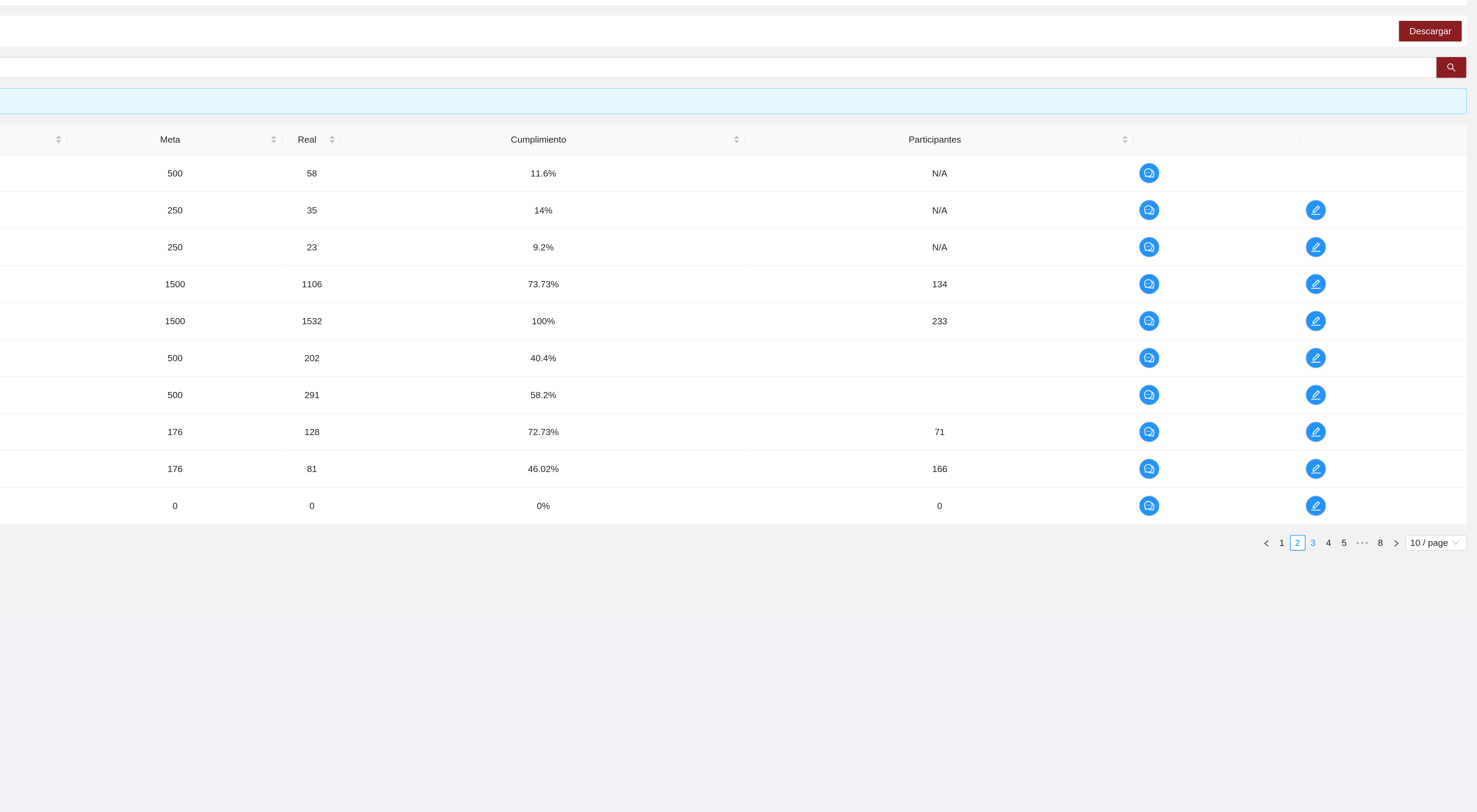
click at [1391, 394] on link "3" at bounding box center [1390, 390] width 7 height 7
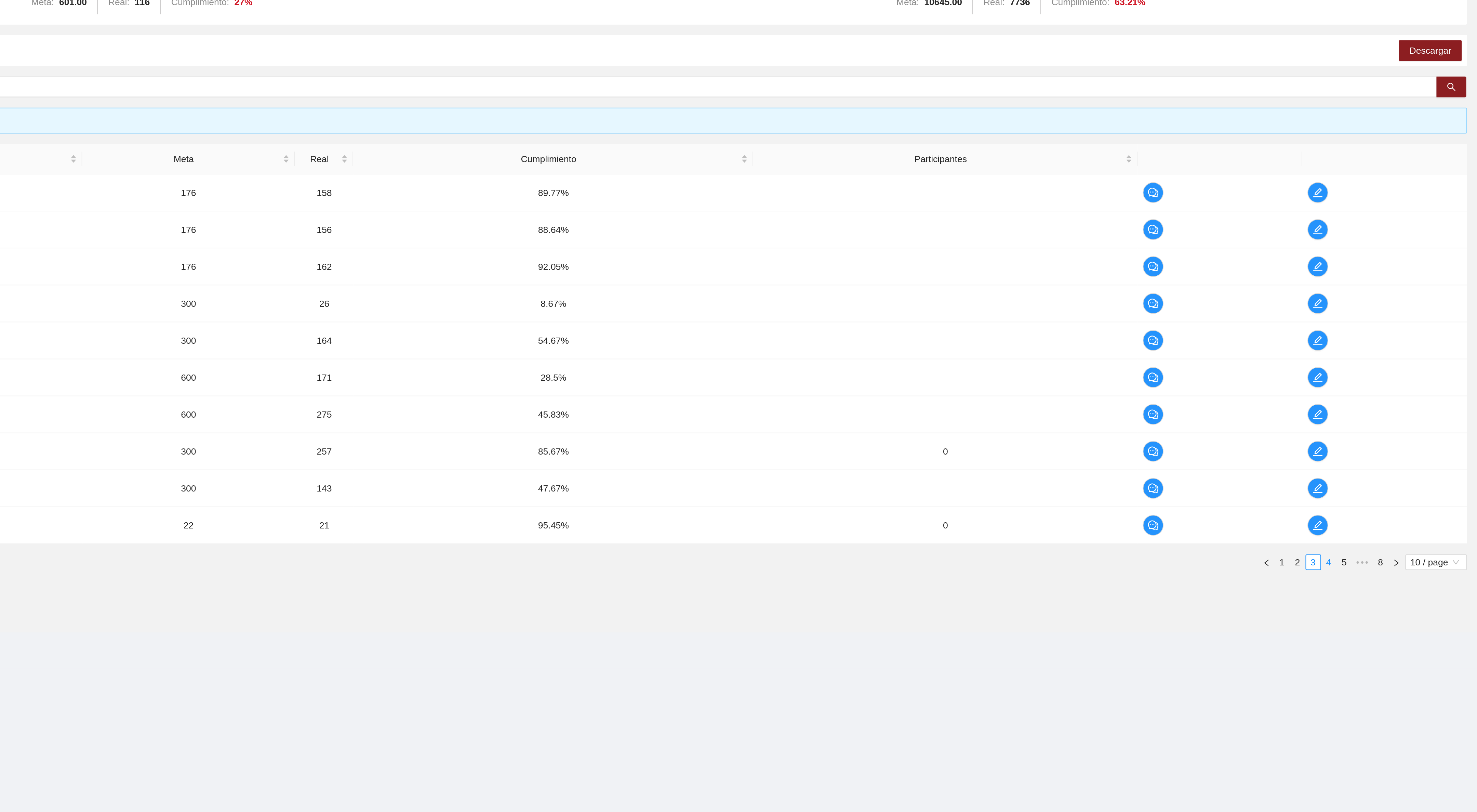
click at [1398, 394] on link "4" at bounding box center [1399, 390] width 7 height 7
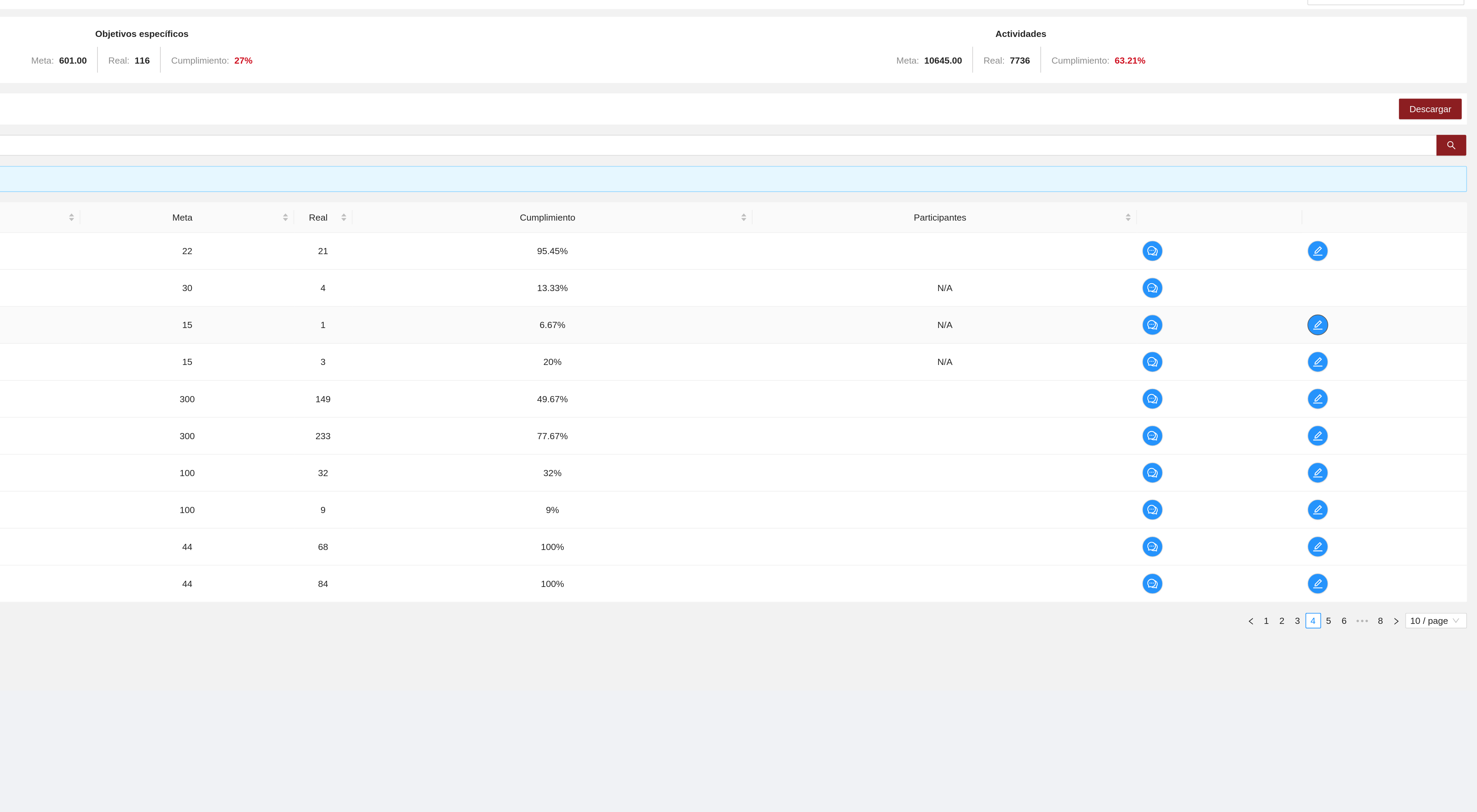
click at [1397, 236] on span "edit" at bounding box center [1393, 235] width 10 height 5
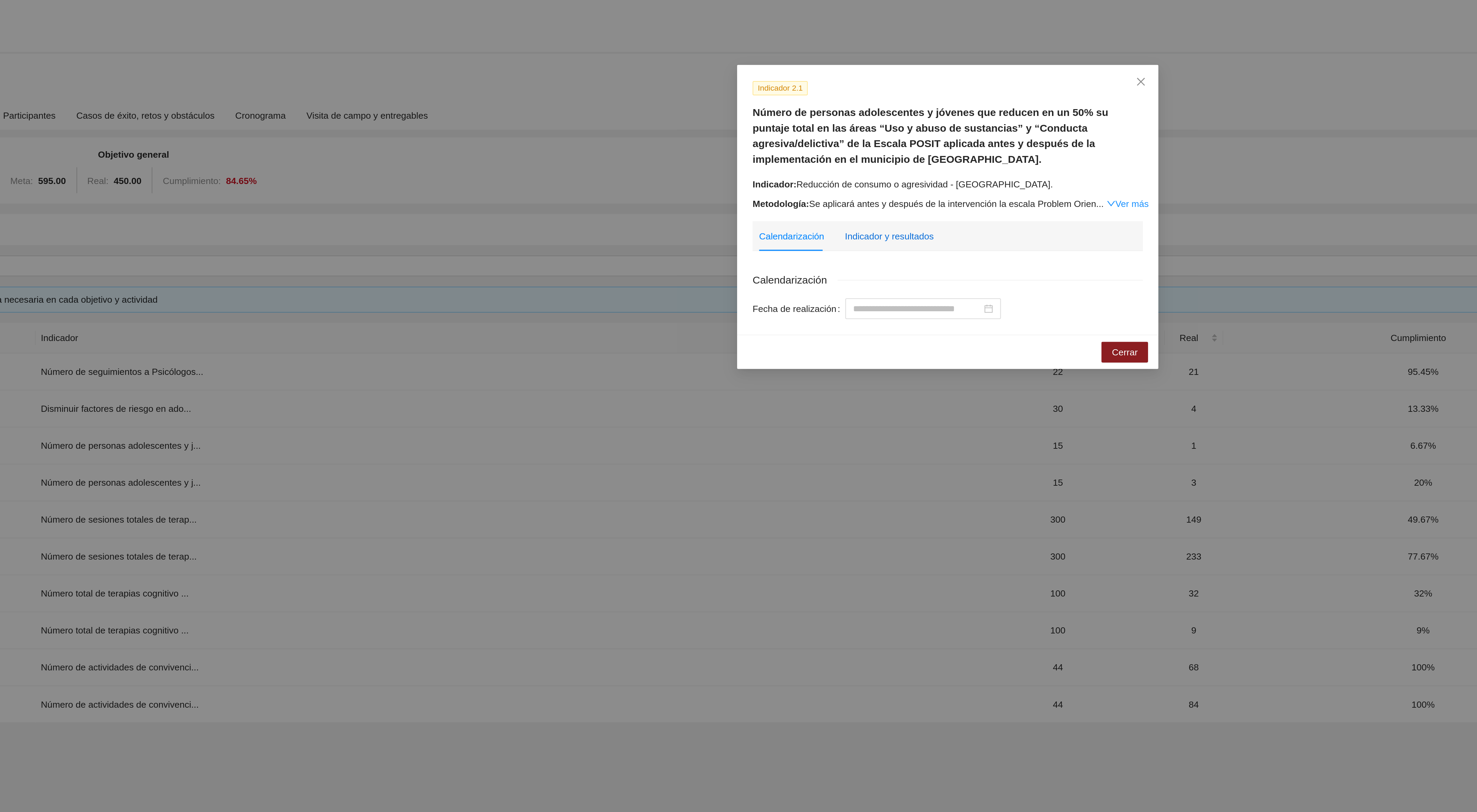
click at [691, 123] on div "Indicador y resultados" at bounding box center [707, 124] width 47 height 7
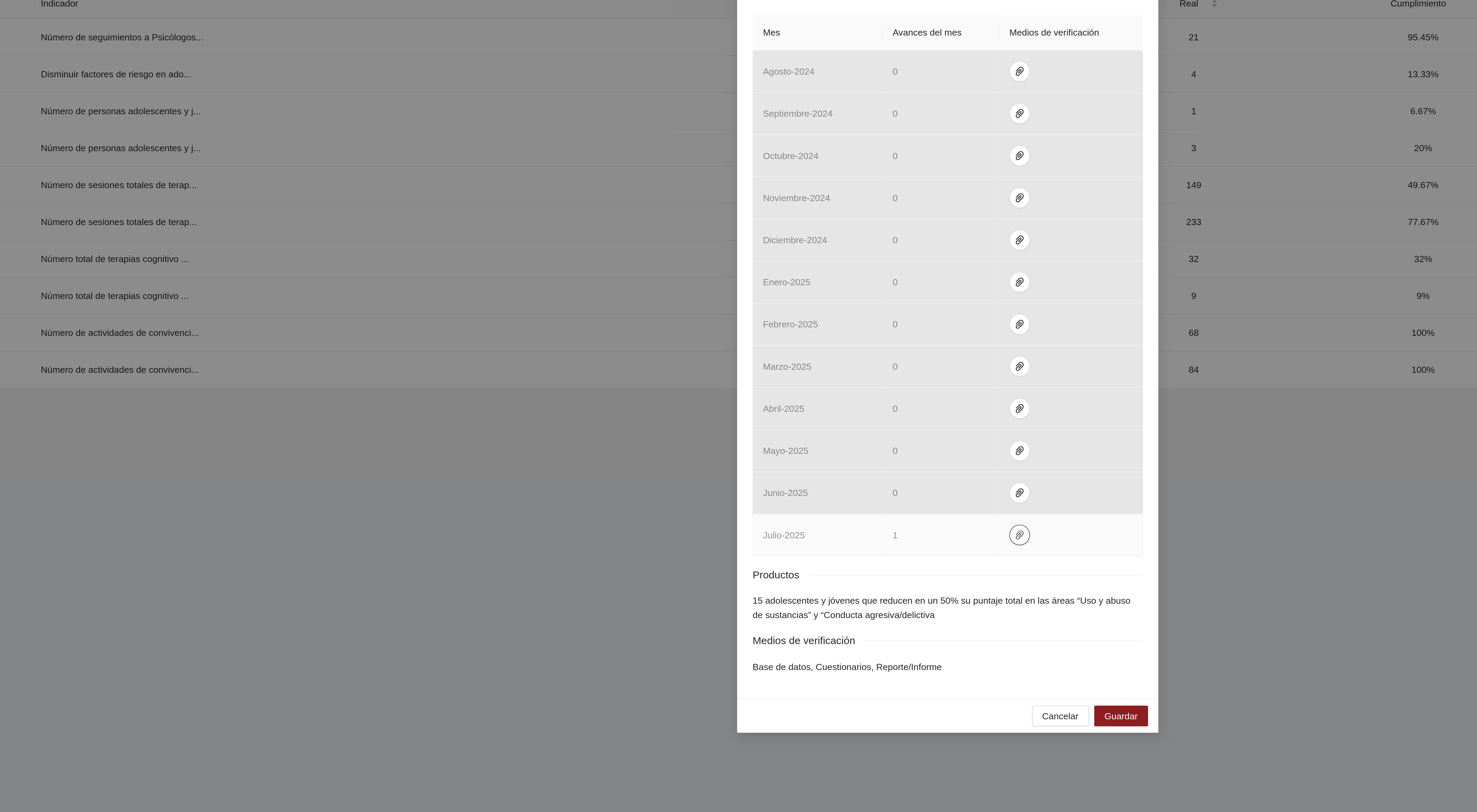
click at [777, 461] on icon "paper-clip" at bounding box center [776, 458] width 5 height 5
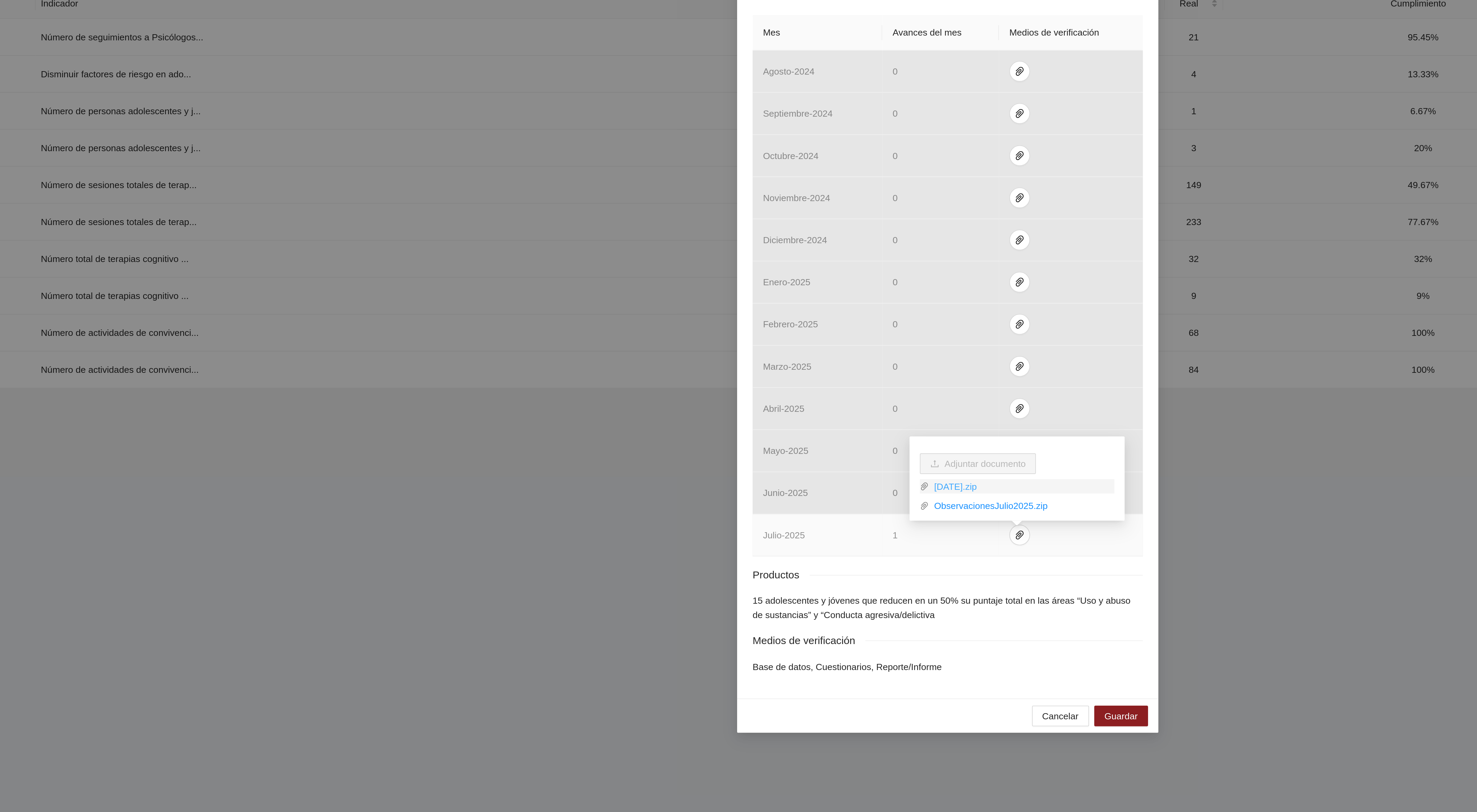
click at [757, 434] on link "[DATE].zip" at bounding box center [778, 433] width 98 height 7
click at [761, 442] on link "ObservacionesJulio2025.zip" at bounding box center [778, 443] width 98 height 7
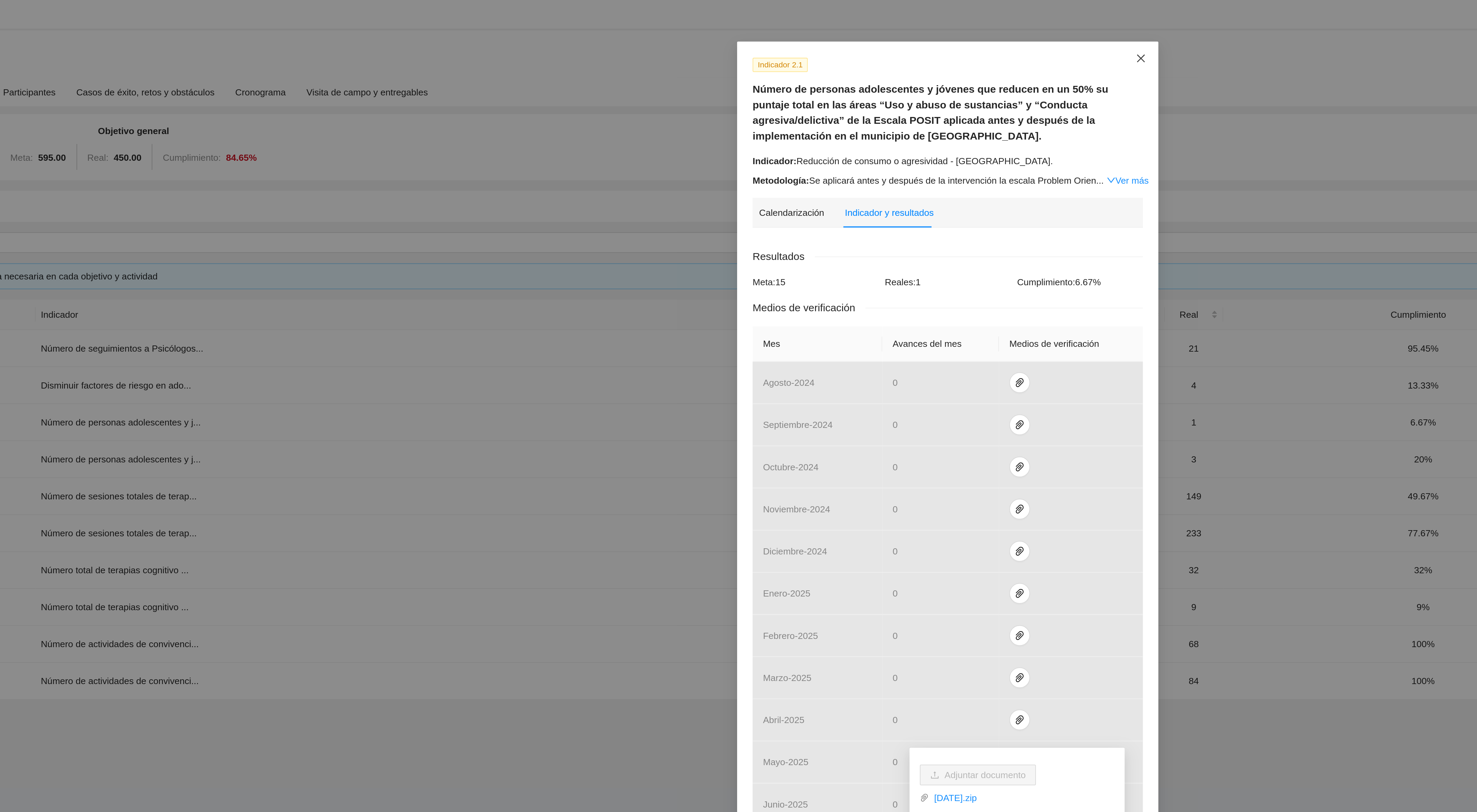
click at [840, 39] on span "Close" at bounding box center [840, 43] width 18 height 18
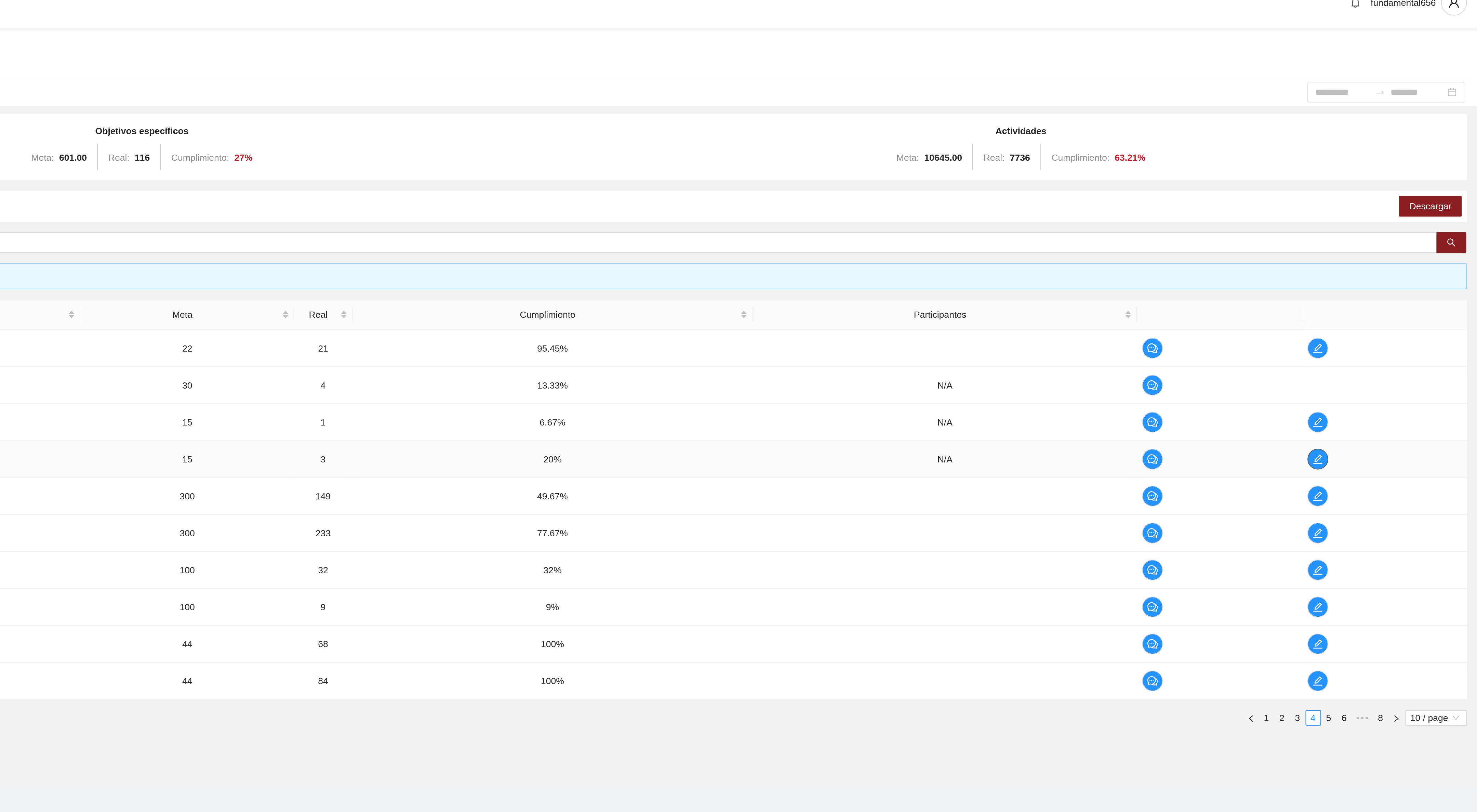
click at [1393, 257] on icon "edit" at bounding box center [1393, 254] width 5 height 5
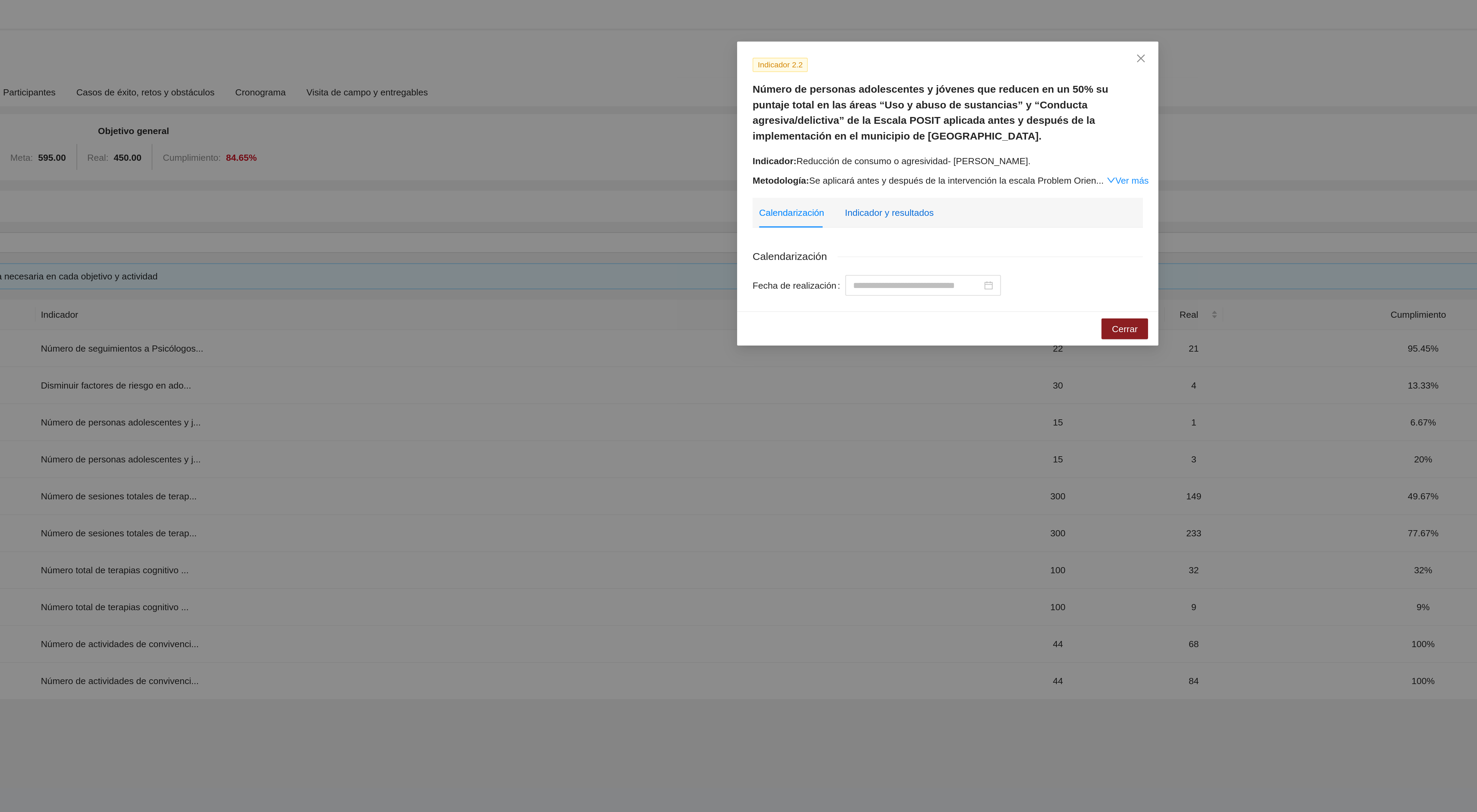
click at [713, 124] on div "Indicador y resultados" at bounding box center [707, 124] width 47 height 7
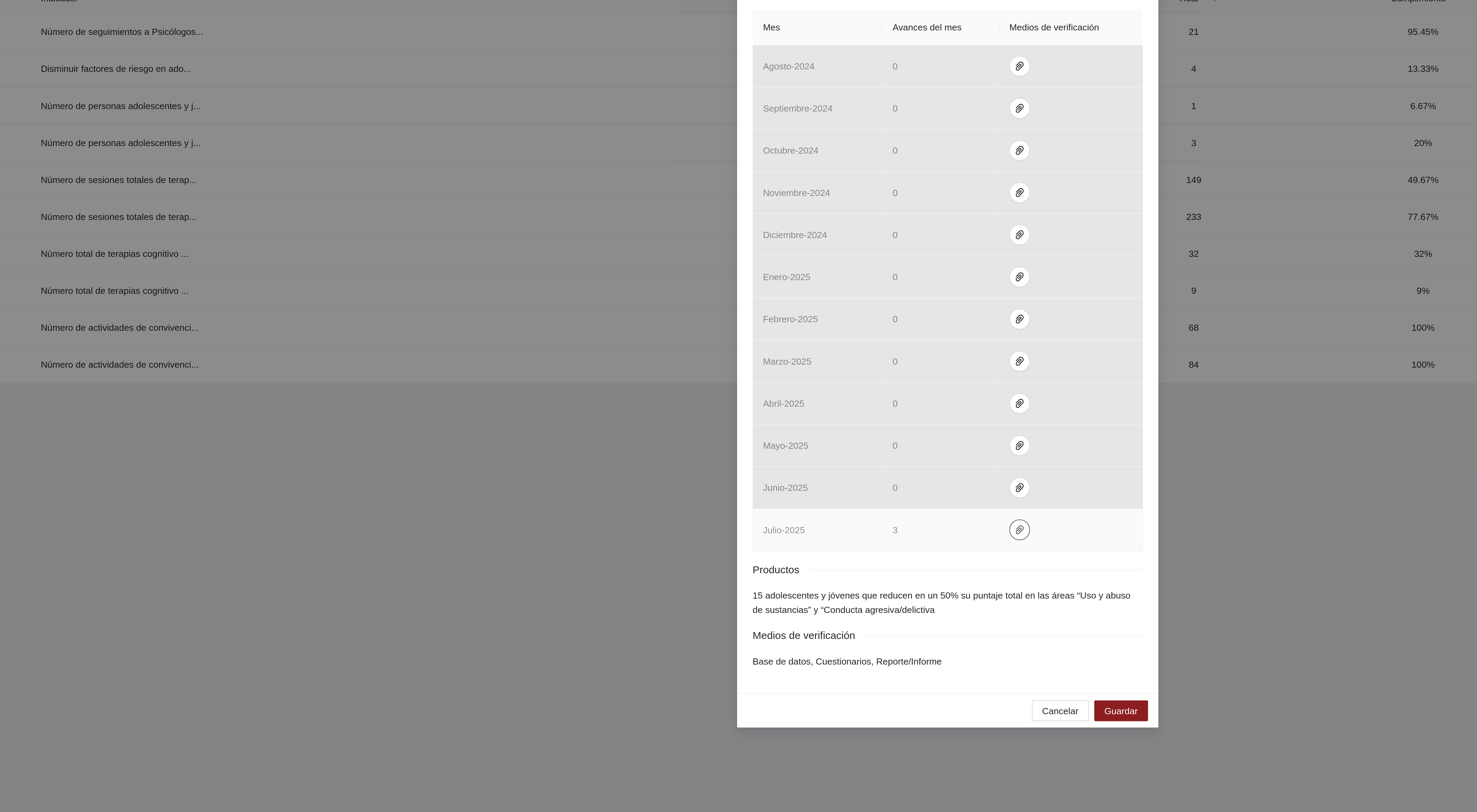
click at [775, 461] on icon "paper-clip" at bounding box center [776, 458] width 4 height 5
click at [747, 434] on link "[DATE].zip" at bounding box center [778, 433] width 98 height 7
click at [751, 441] on link "ObservacionesJunio2025.zip" at bounding box center [778, 443] width 98 height 7
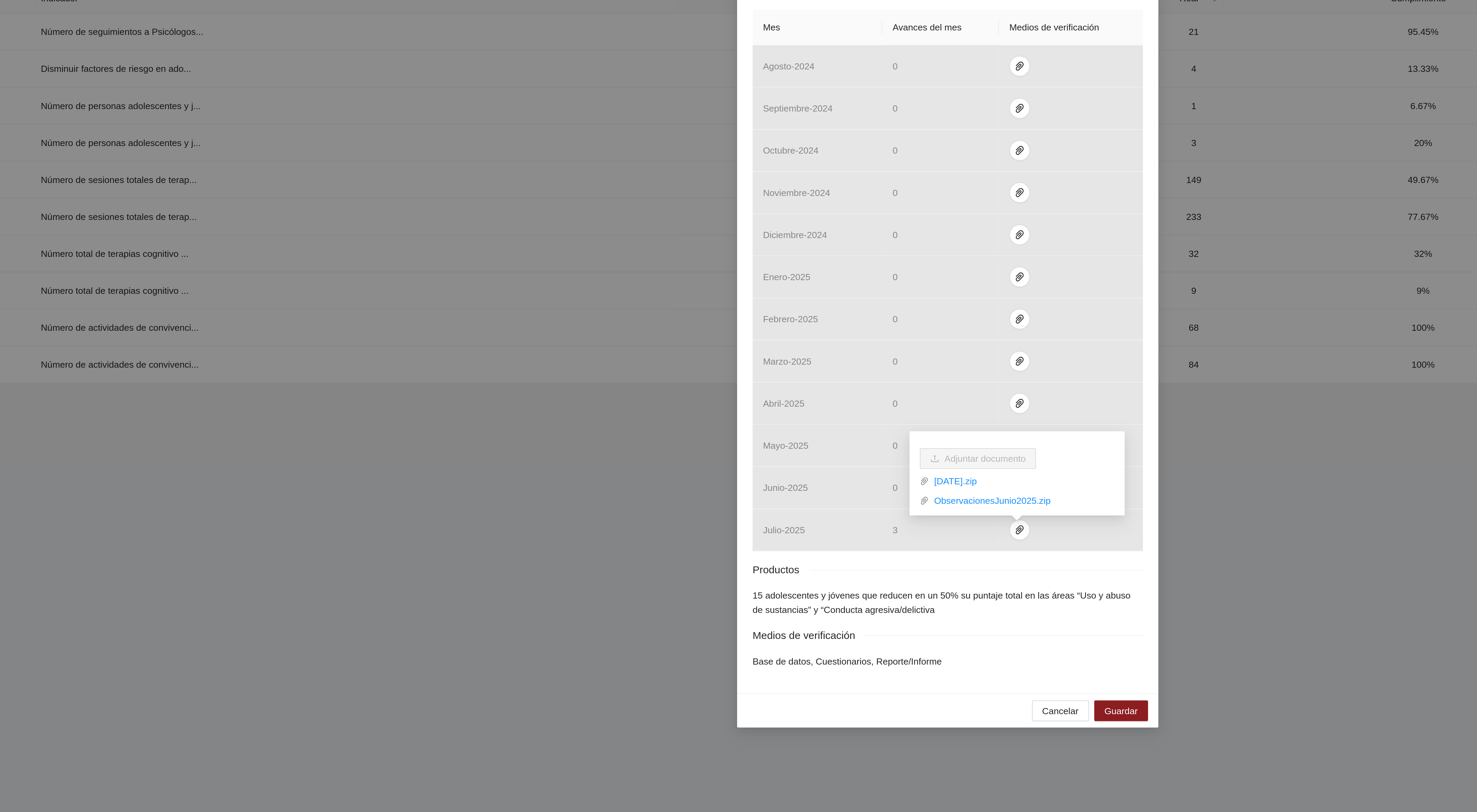
click at [967, 444] on div "Indicador 2.2 Número de personas adolescentes y jóvenes que reducen en un 50% s…" at bounding box center [738, 406] width 1477 height 812
click at [536, 454] on div "Indicador 2.2 Número de personas adolescentes y jóvenes que reducen en un 50% s…" at bounding box center [738, 406] width 1477 height 812
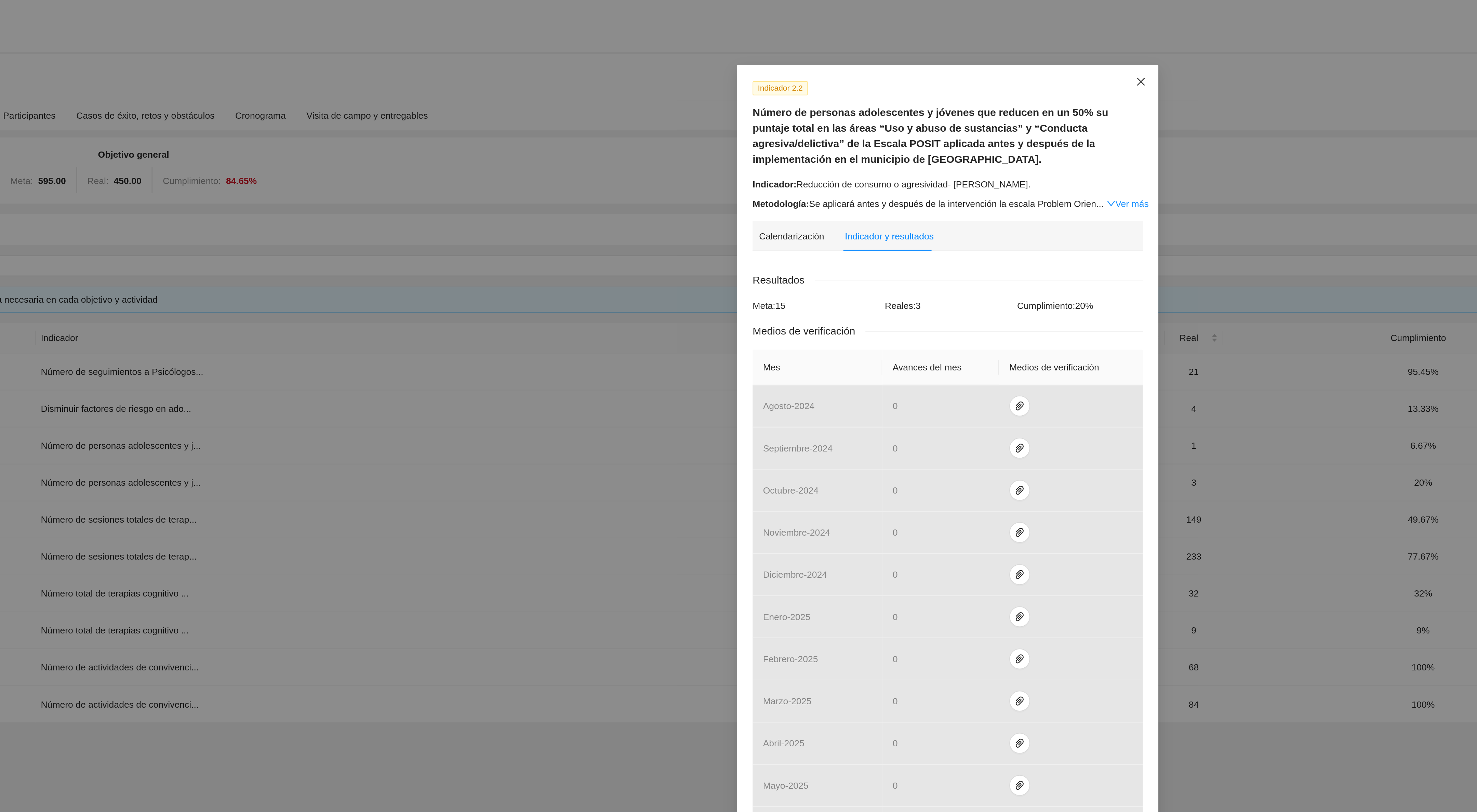
click at [838, 47] on span "Close" at bounding box center [840, 43] width 18 height 18
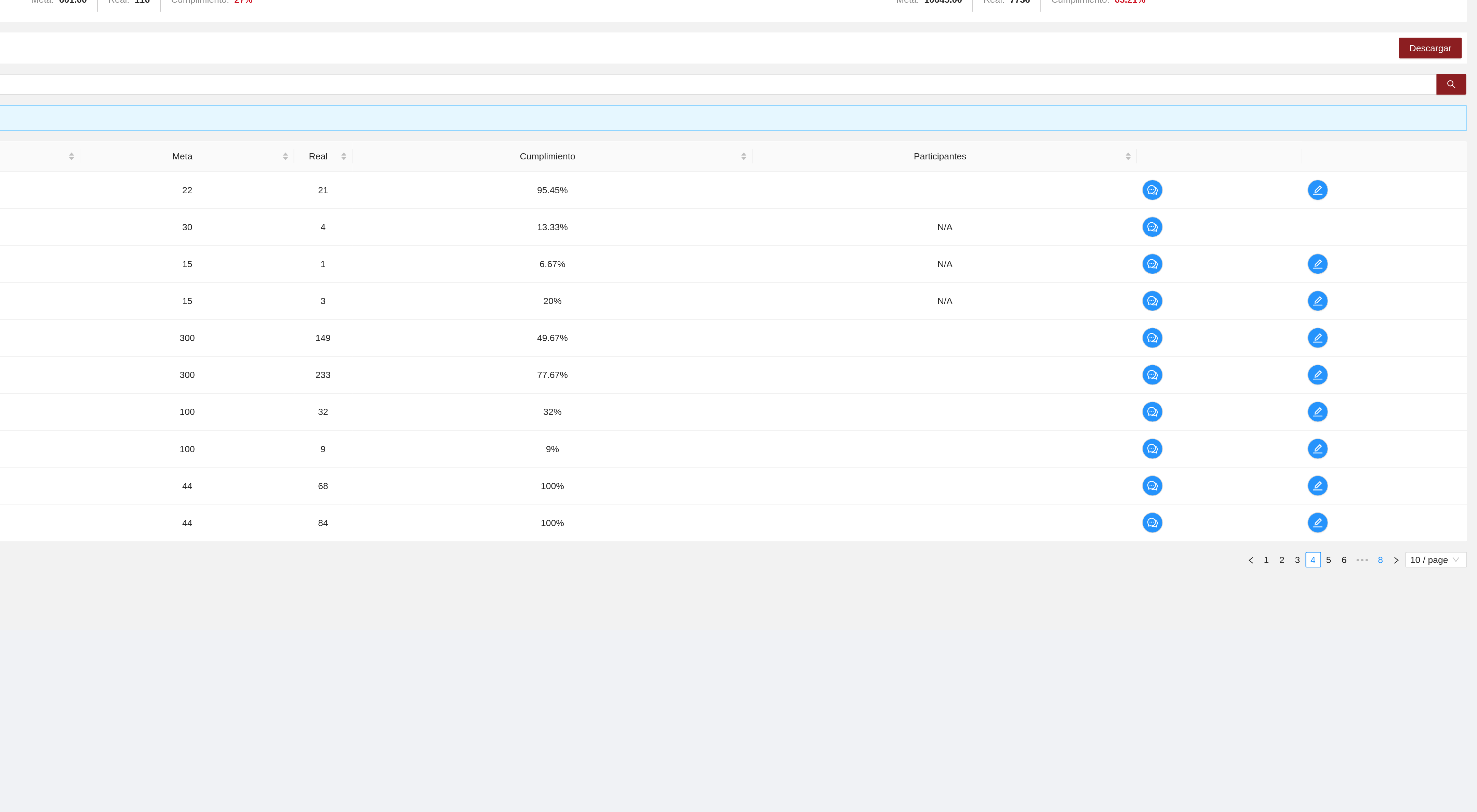
click at [1425, 394] on link "8" at bounding box center [1426, 390] width 7 height 7
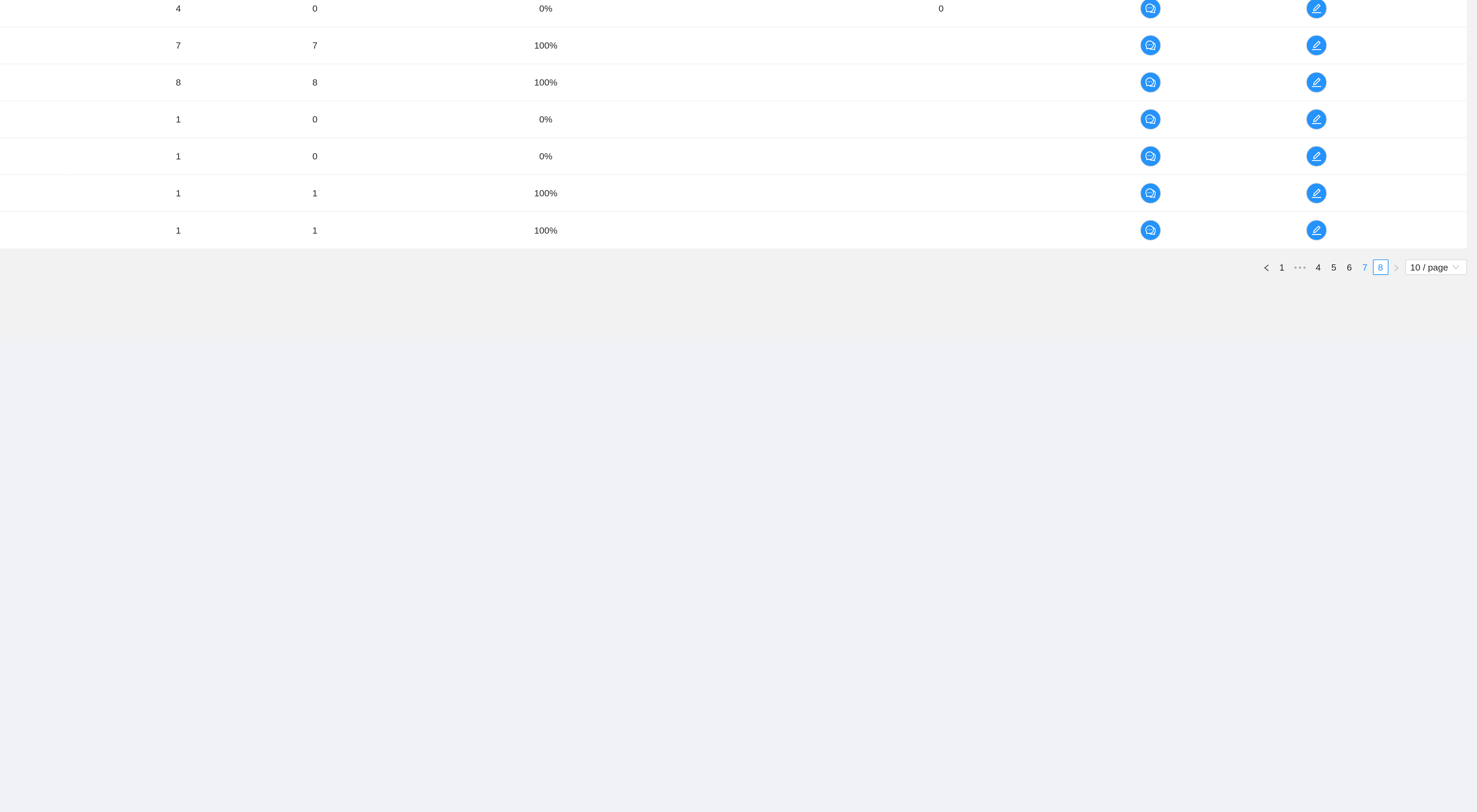
click at [1418, 334] on link "7" at bounding box center [1418, 332] width 7 height 7
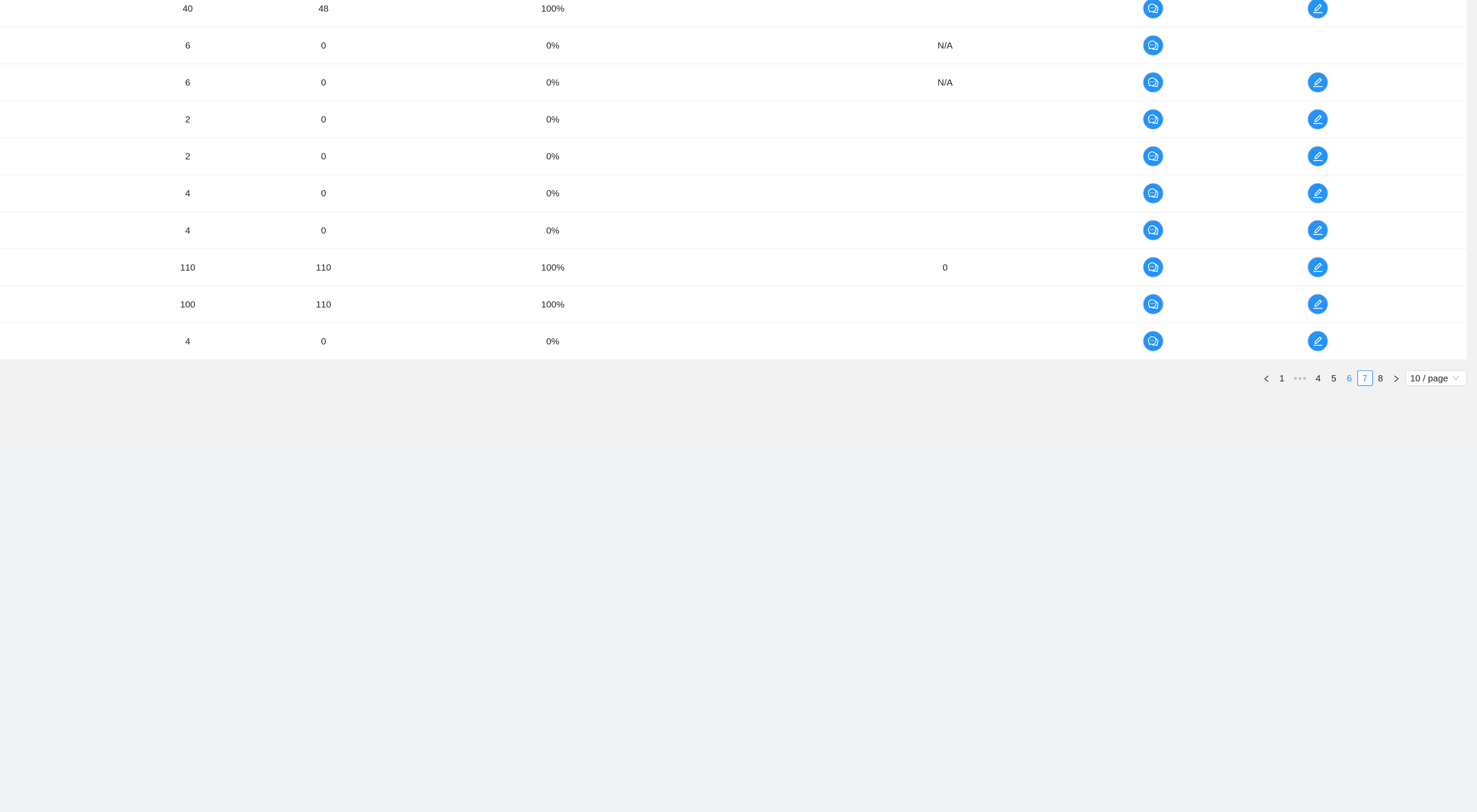
click at [1406, 395] on li "6" at bounding box center [1410, 391] width 8 height 8
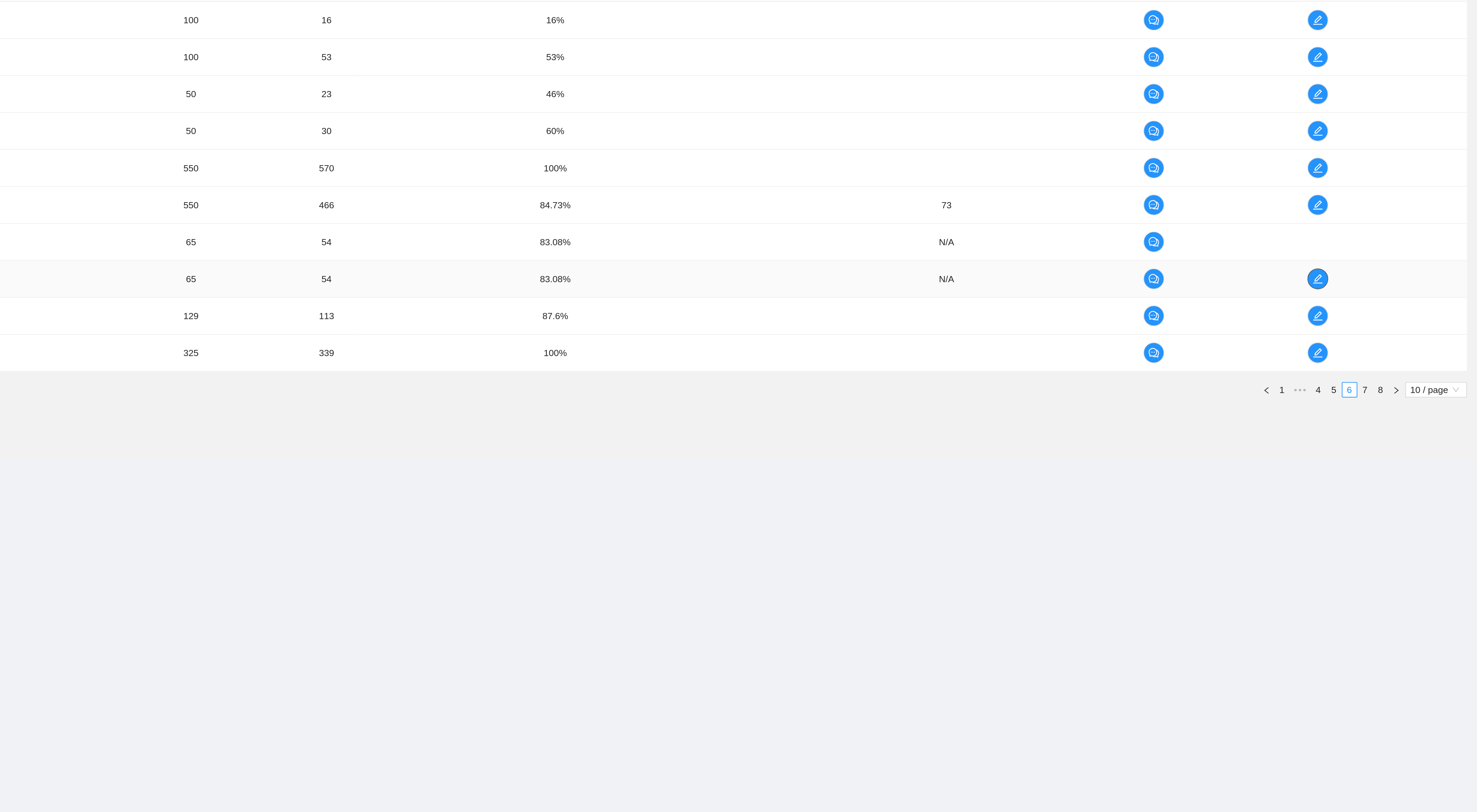
click at [1394, 334] on icon "edit" at bounding box center [1393, 332] width 5 height 5
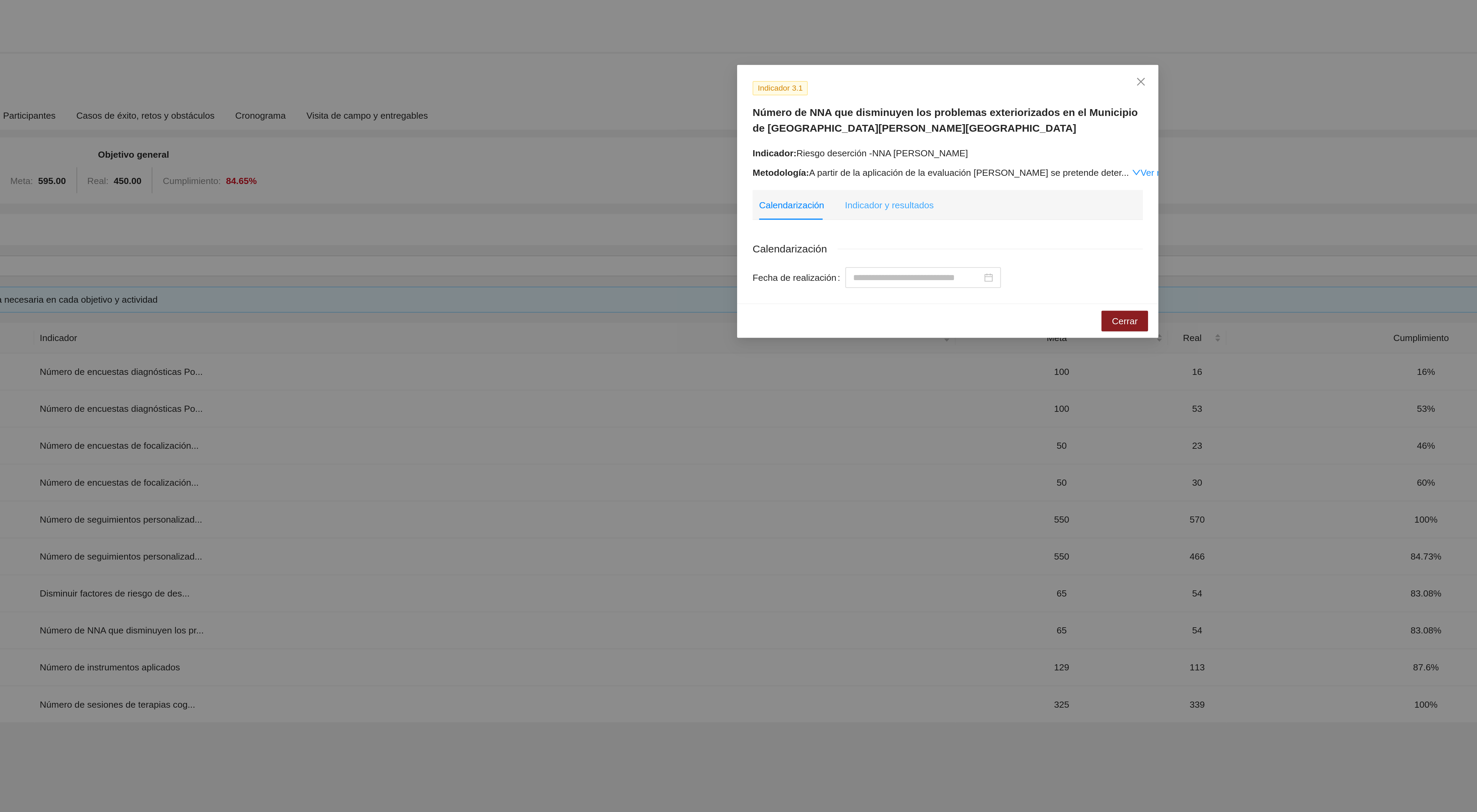
click at [706, 102] on div "Indicador y resultados" at bounding box center [707, 108] width 47 height 16
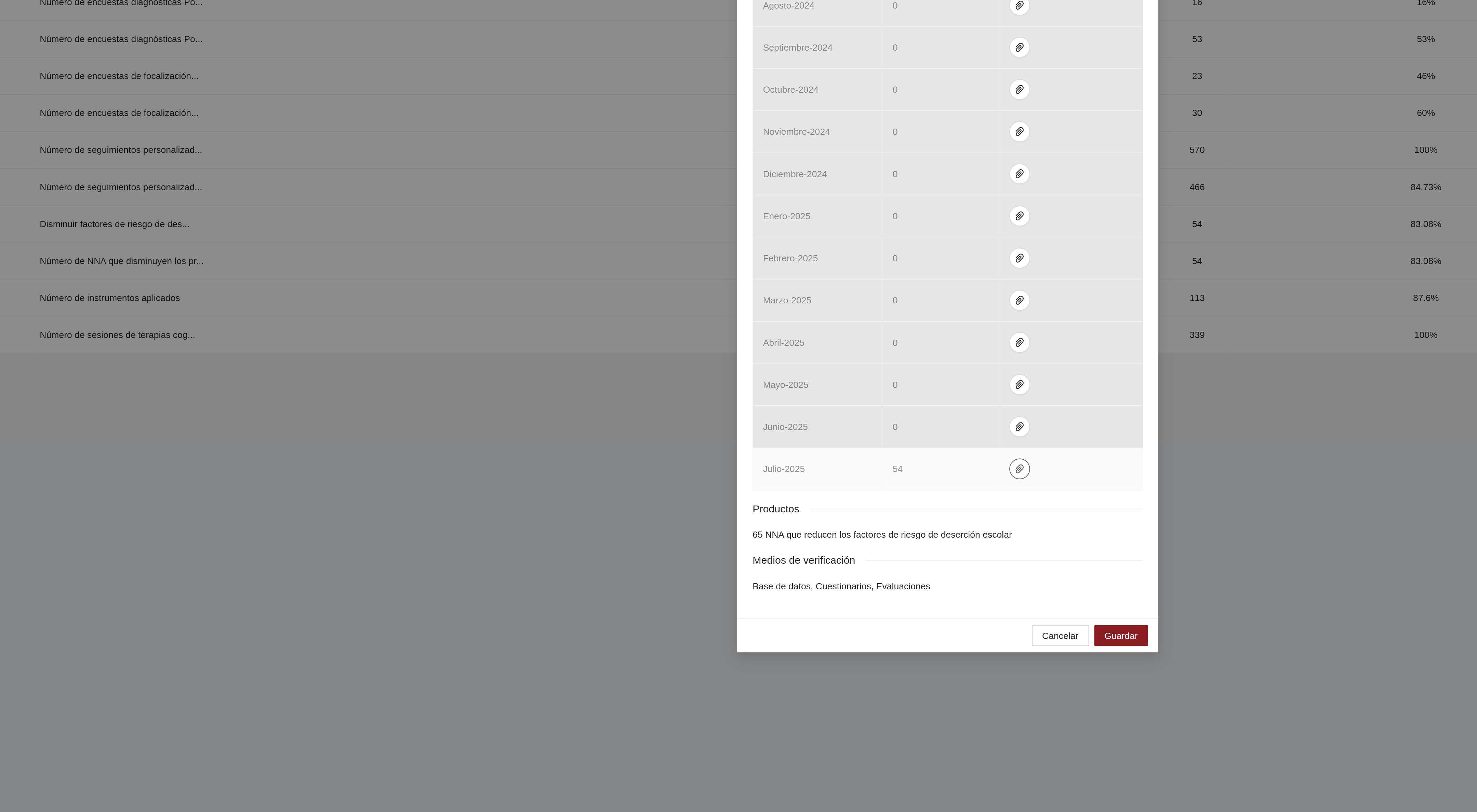
click at [776, 445] on icon "paper-clip" at bounding box center [776, 442] width 5 height 5
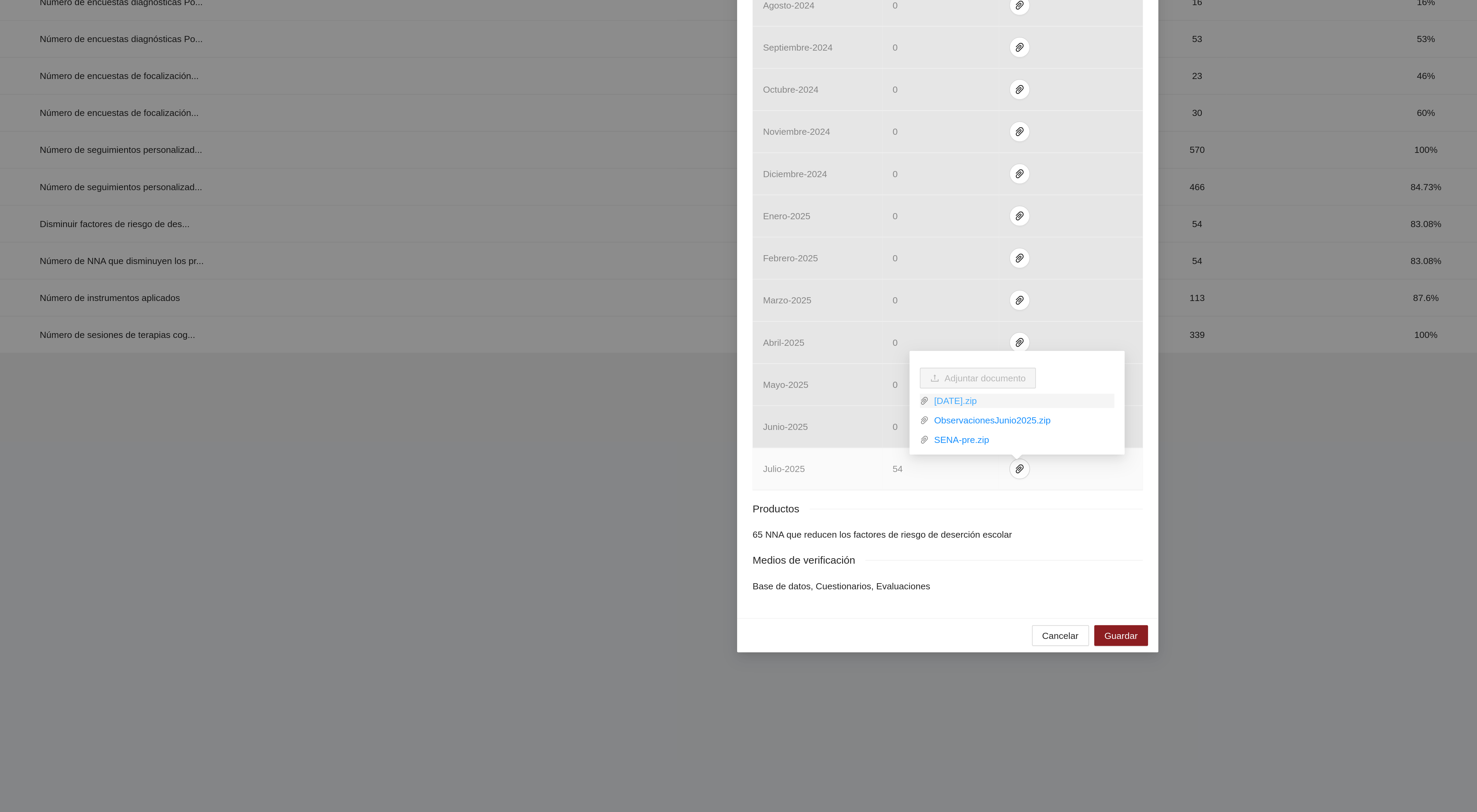
click at [749, 406] on link "[DATE].zip" at bounding box center [778, 406] width 98 height 7
click at [749, 414] on link "ObservacionesJunio2025.zip" at bounding box center [778, 416] width 98 height 7
click at [744, 426] on link "SENA-pre.zip" at bounding box center [778, 426] width 98 height 7
